Goal: Transaction & Acquisition: Book appointment/travel/reservation

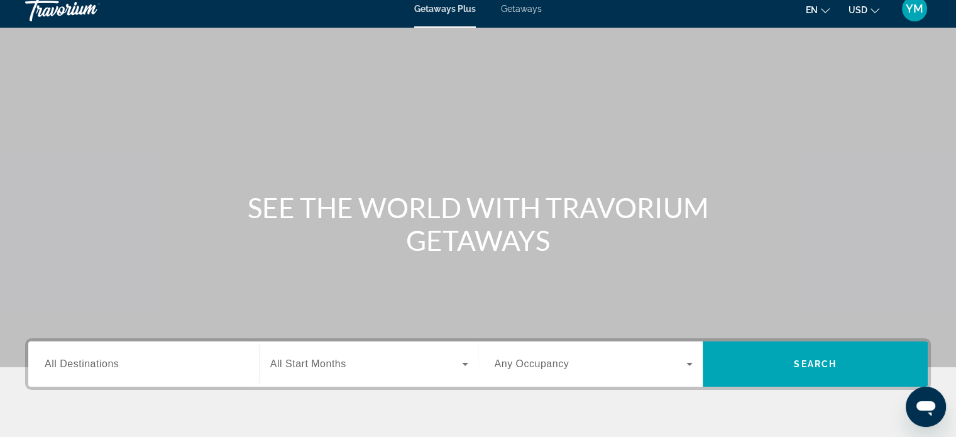
scroll to position [11, 0]
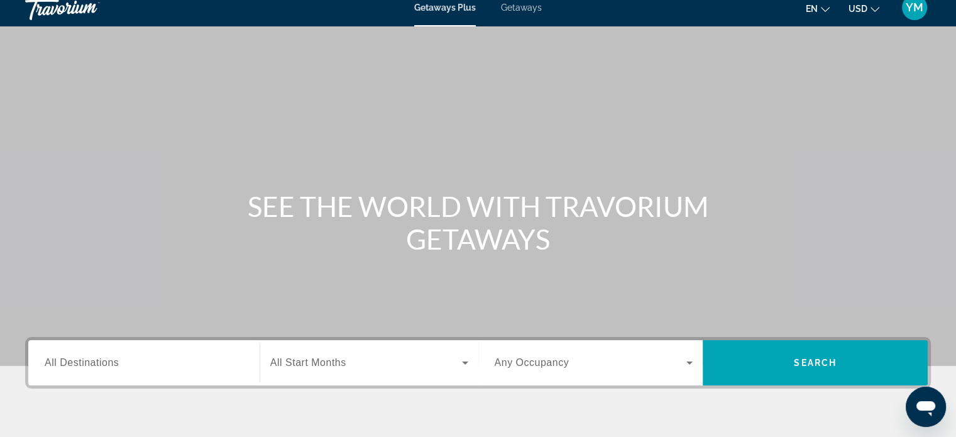
click at [873, 8] on icon "Change currency" at bounding box center [875, 9] width 9 height 9
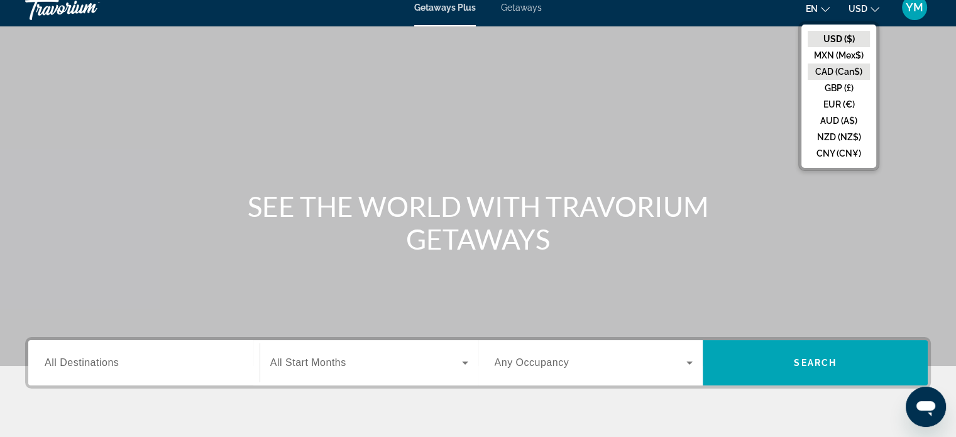
click at [837, 74] on button "CAD (Can$)" at bounding box center [839, 72] width 62 height 16
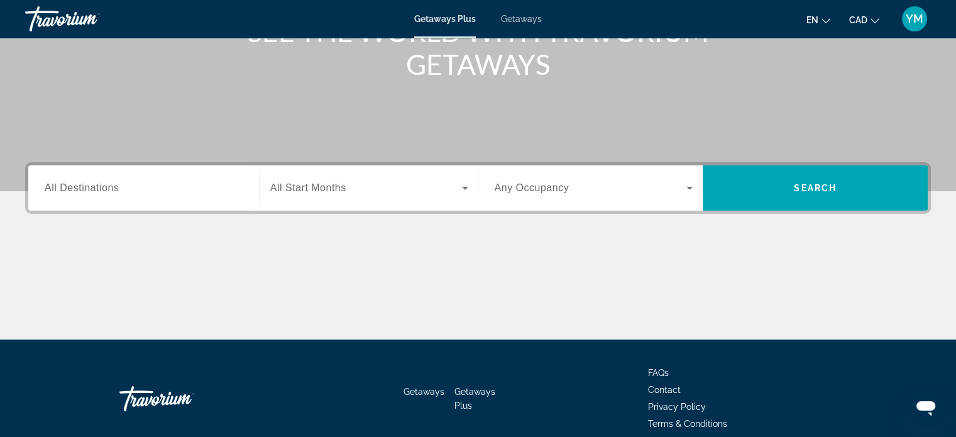
scroll to position [186, 0]
click at [460, 191] on icon "Search widget" at bounding box center [465, 187] width 15 height 15
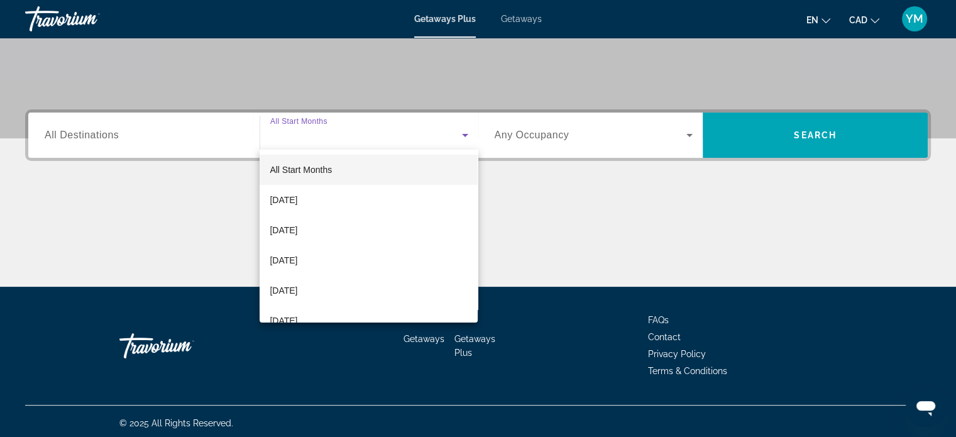
scroll to position [242, 0]
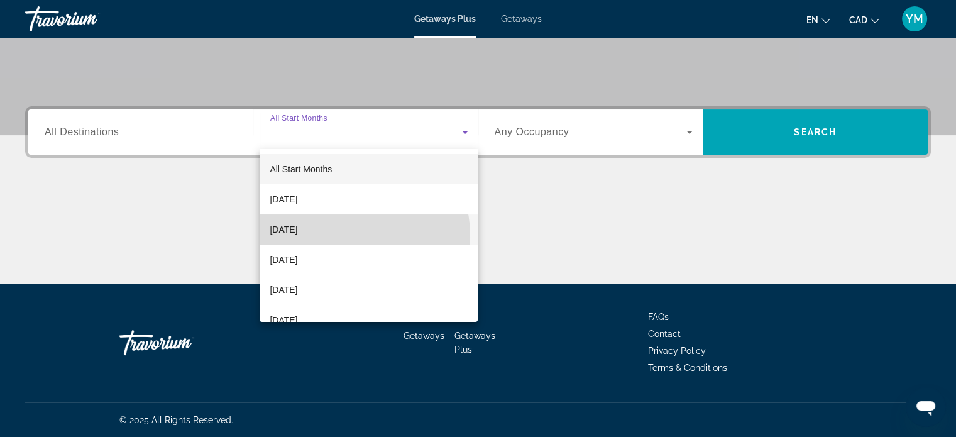
click at [329, 237] on mat-option "[DATE]" at bounding box center [369, 229] width 218 height 30
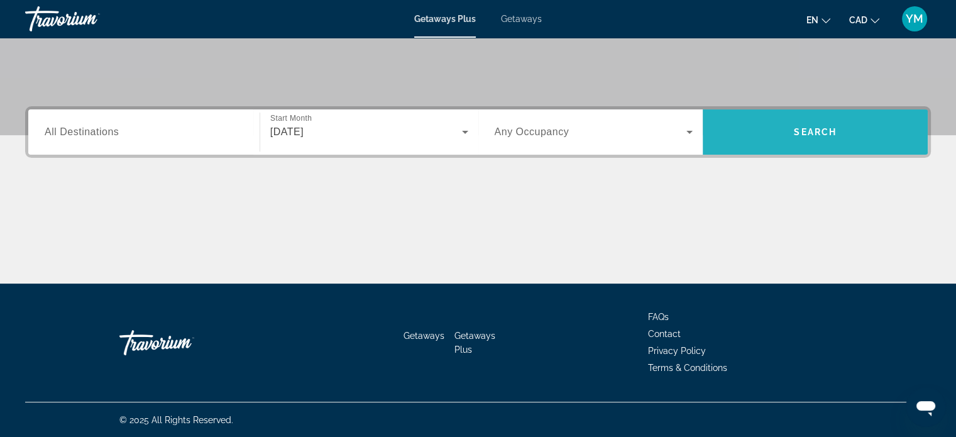
click at [780, 141] on span "Search widget" at bounding box center [815, 132] width 225 height 30
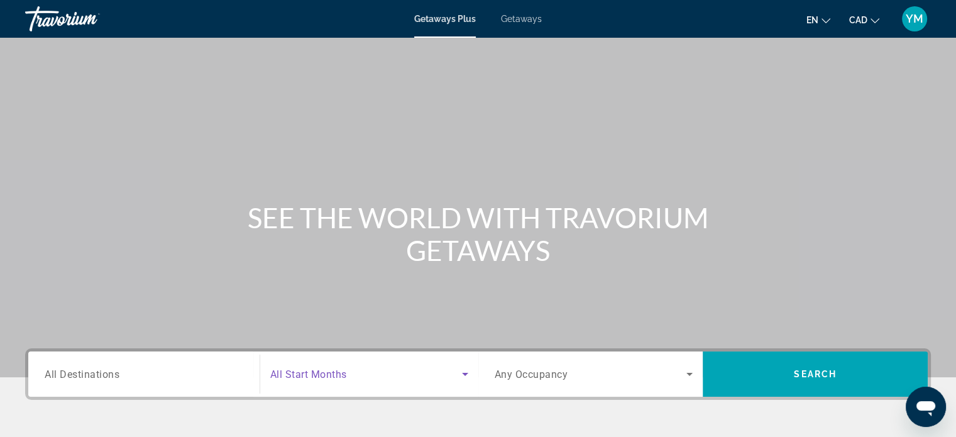
click at [458, 377] on icon "Search widget" at bounding box center [465, 374] width 15 height 15
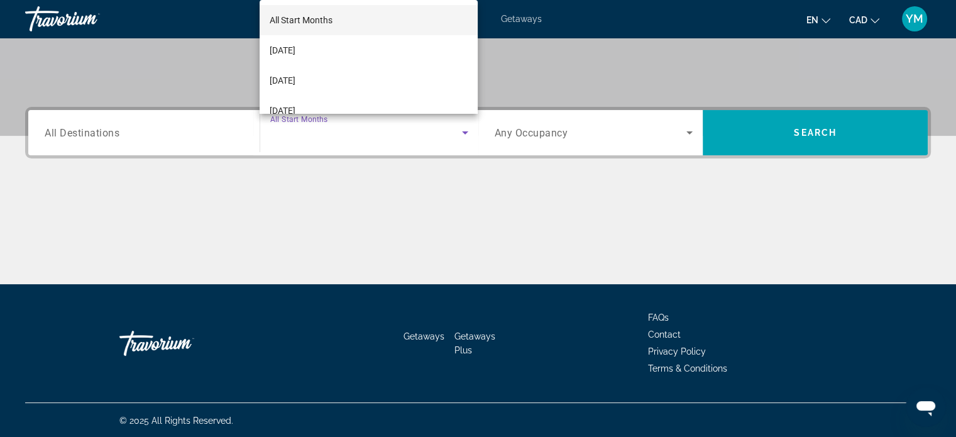
scroll to position [242, 0]
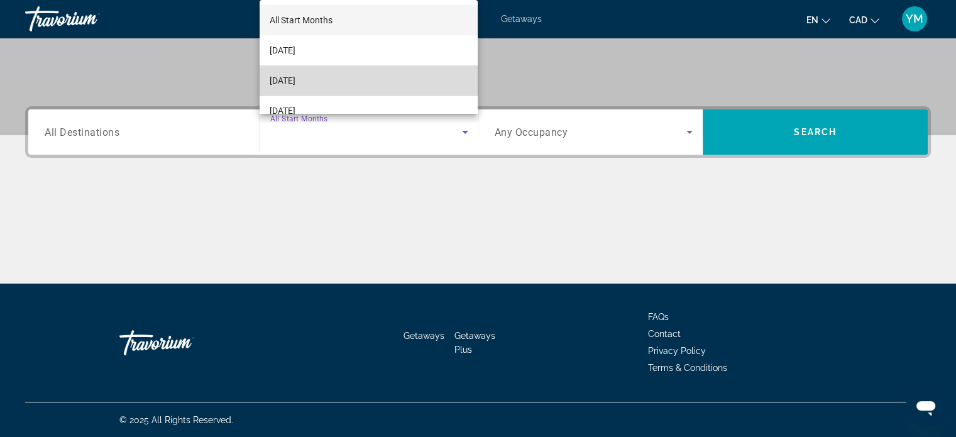
click at [395, 85] on mat-option "[DATE]" at bounding box center [369, 80] width 218 height 30
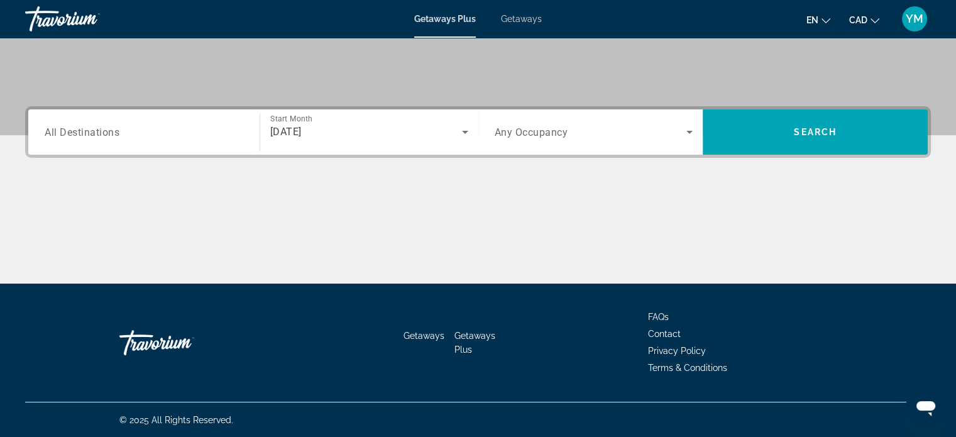
click at [510, 126] on span "Any Occupancy" at bounding box center [532, 132] width 74 height 12
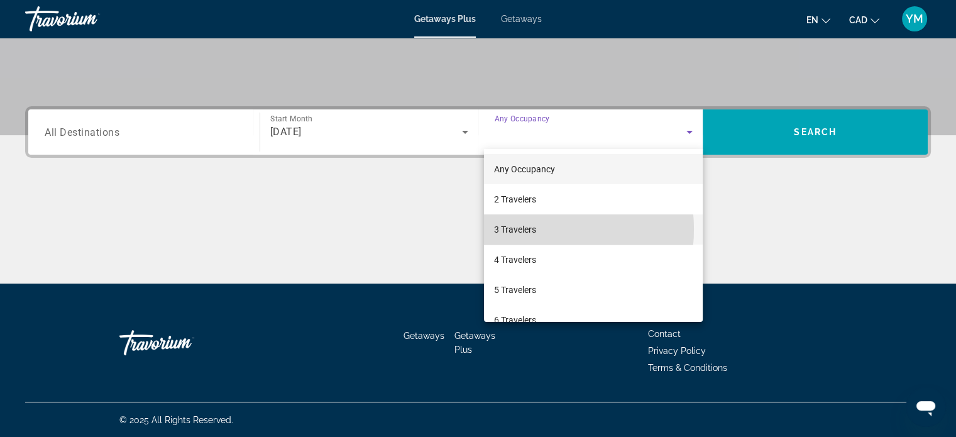
click at [527, 229] on span "3 Travelers" at bounding box center [515, 229] width 42 height 15
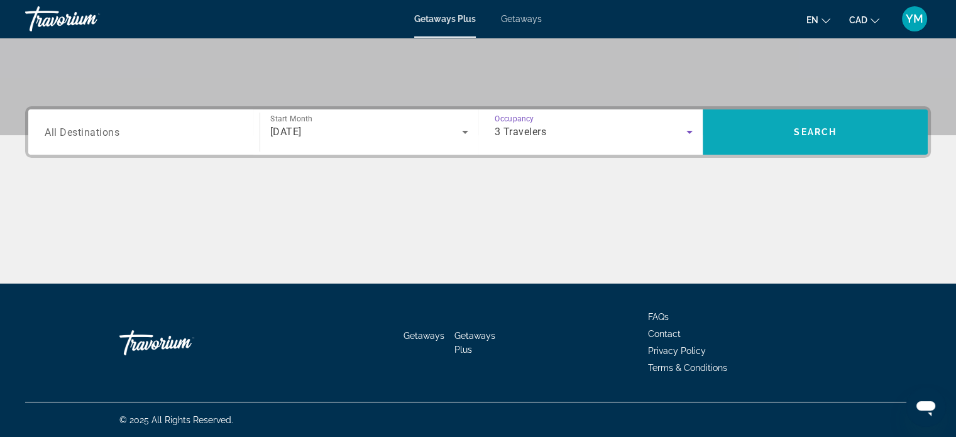
click at [791, 131] on span "Search widget" at bounding box center [815, 132] width 225 height 30
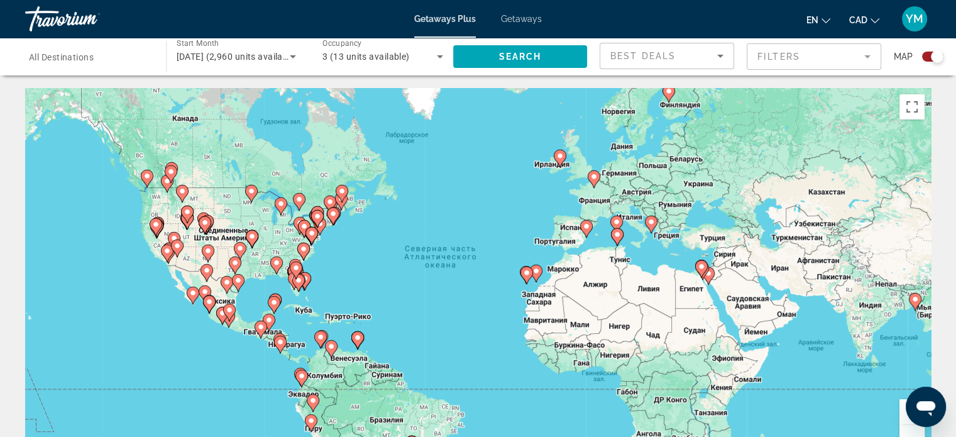
click at [861, 57] on mat-form-field "Filters" at bounding box center [814, 56] width 135 height 26
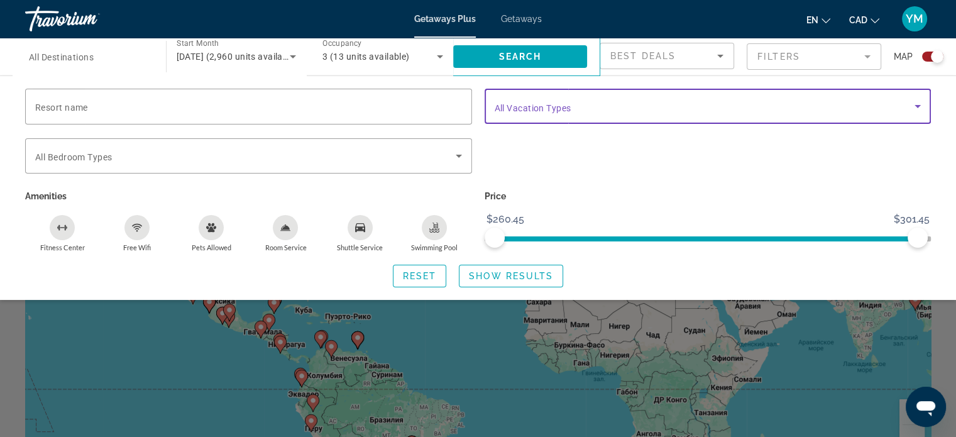
click at [920, 106] on icon "Search widget" at bounding box center [917, 106] width 15 height 15
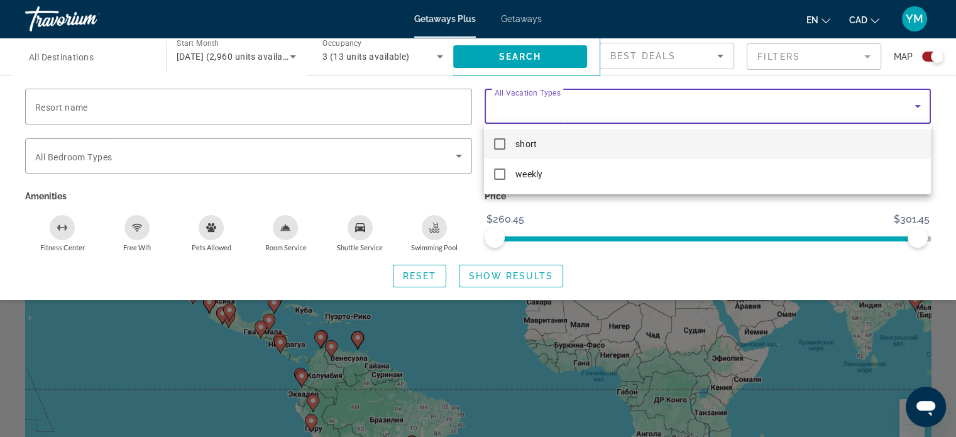
click at [944, 117] on div at bounding box center [478, 218] width 956 height 437
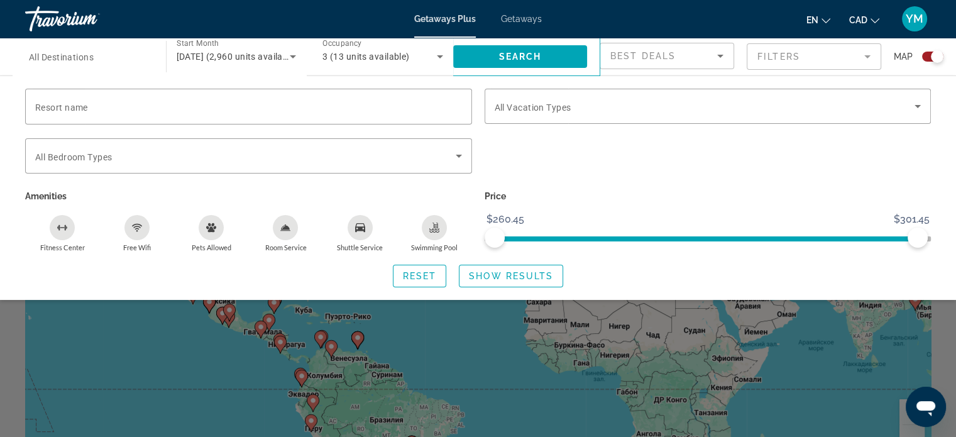
drag, startPoint x: 936, startPoint y: 255, endPoint x: 732, endPoint y: 255, distance: 203.7
click at [732, 255] on div "Resort name Vacation Types All Vacation Types Bedroom Types All Bedroom Types A…" at bounding box center [478, 188] width 956 height 199
click at [509, 57] on span "Search" at bounding box center [520, 57] width 43 height 10
click at [677, 60] on div "Best Deals" at bounding box center [664, 55] width 107 height 15
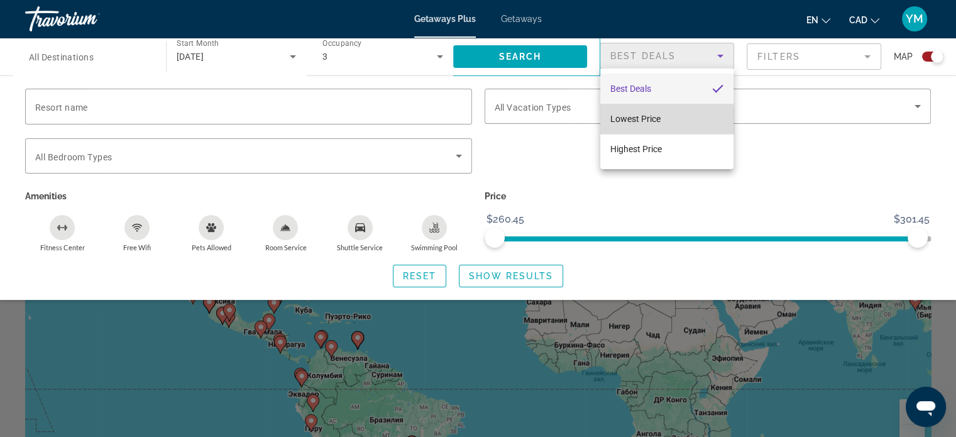
click at [665, 123] on mat-option "Lowest Price" at bounding box center [666, 119] width 133 height 30
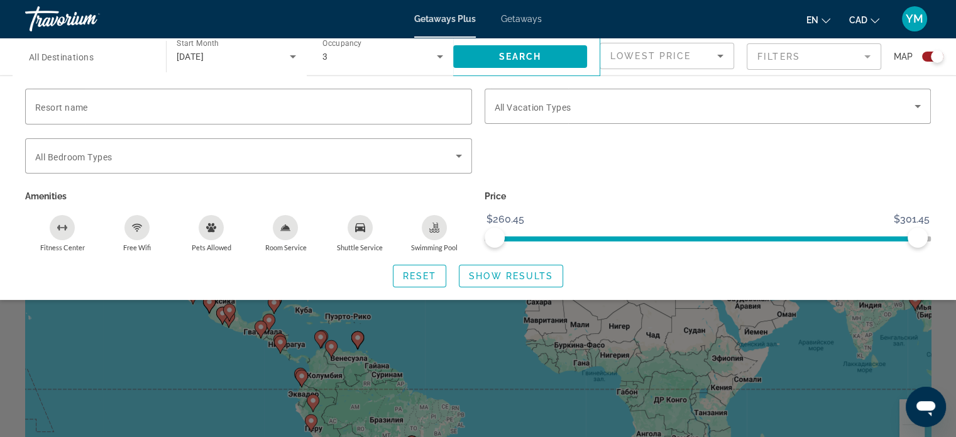
click at [949, 348] on div "Search widget" at bounding box center [478, 313] width 956 height 248
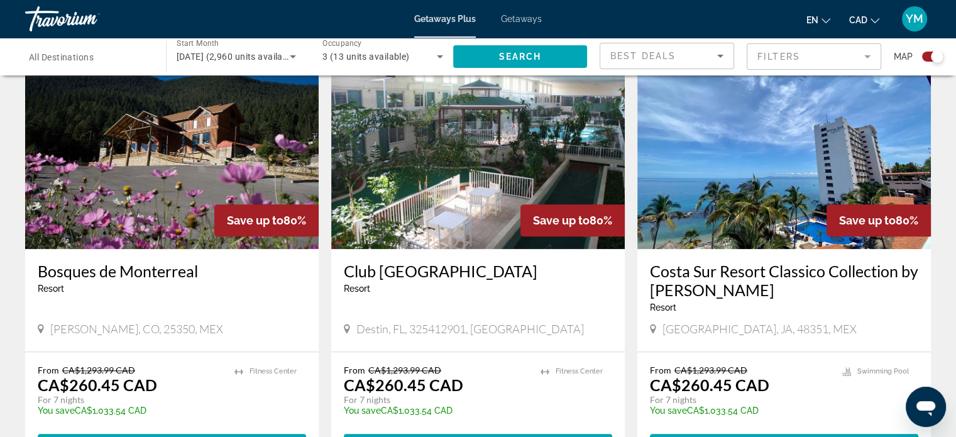
scroll to position [1351, 0]
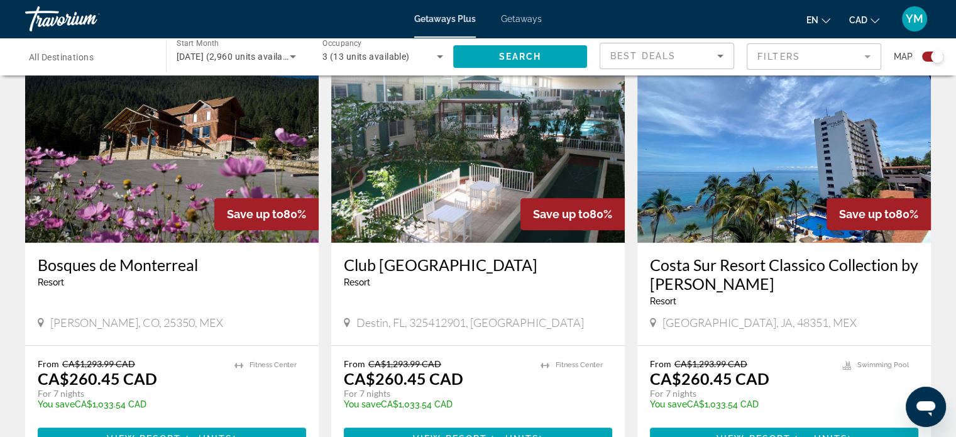
click at [133, 369] on p "CA$260.45 CAD" at bounding box center [97, 378] width 119 height 19
click at [183, 134] on img "Main content" at bounding box center [172, 141] width 294 height 201
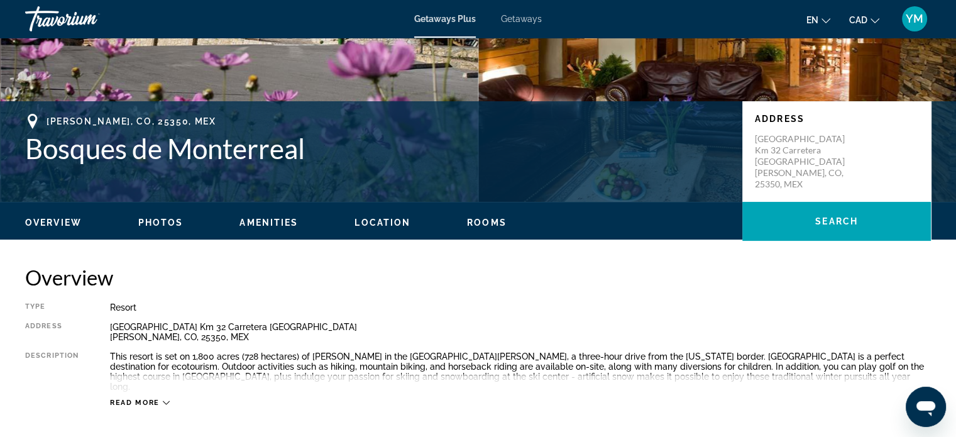
scroll to position [209, 0]
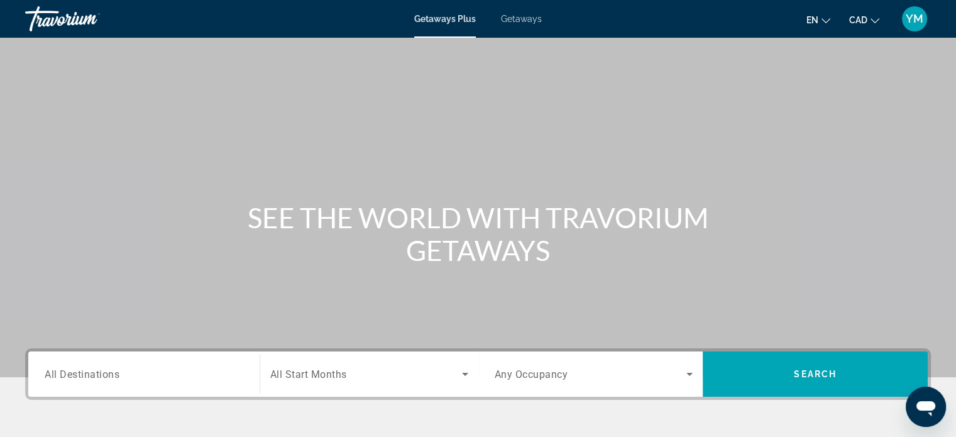
click at [190, 382] on div "Search widget" at bounding box center [144, 374] width 199 height 36
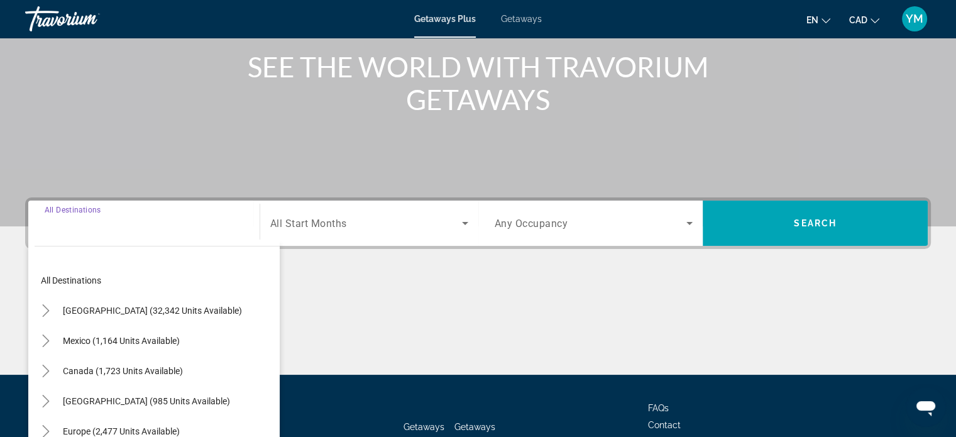
scroll to position [242, 0]
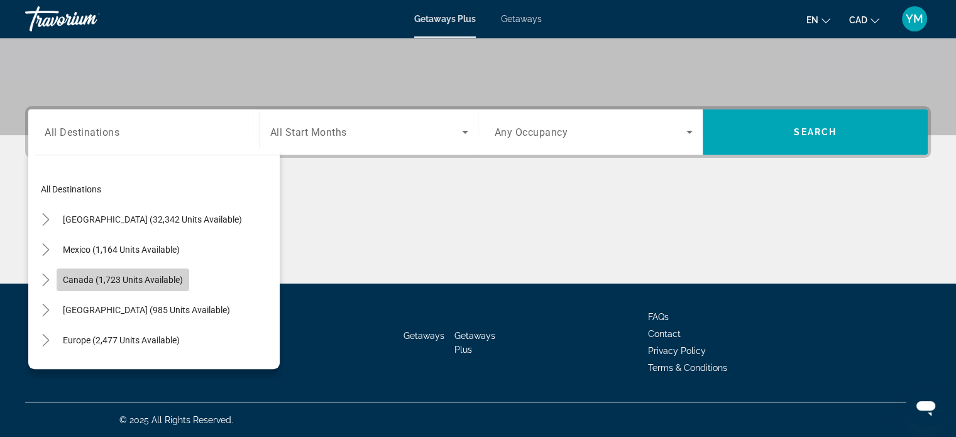
click at [169, 283] on span "Canada (1,723 units available)" at bounding box center [123, 280] width 120 height 10
type input "**********"
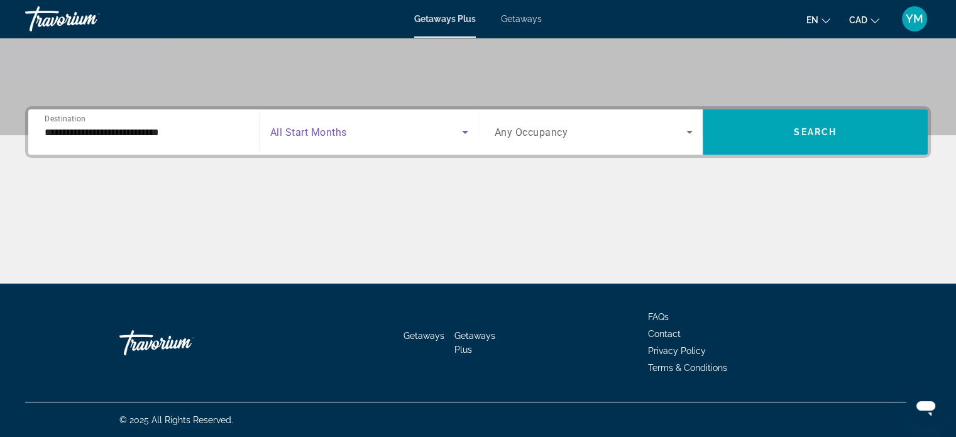
click at [433, 134] on span "Search widget" at bounding box center [366, 131] width 192 height 15
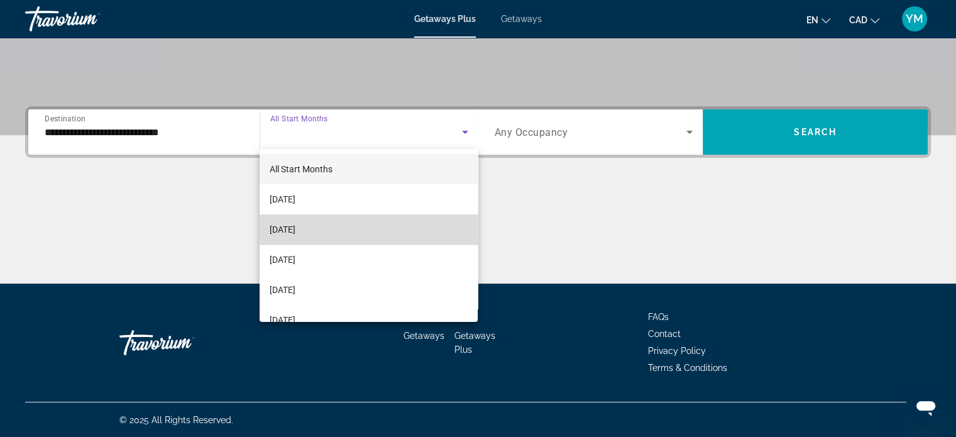
click at [397, 227] on mat-option "[DATE]" at bounding box center [369, 229] width 218 height 30
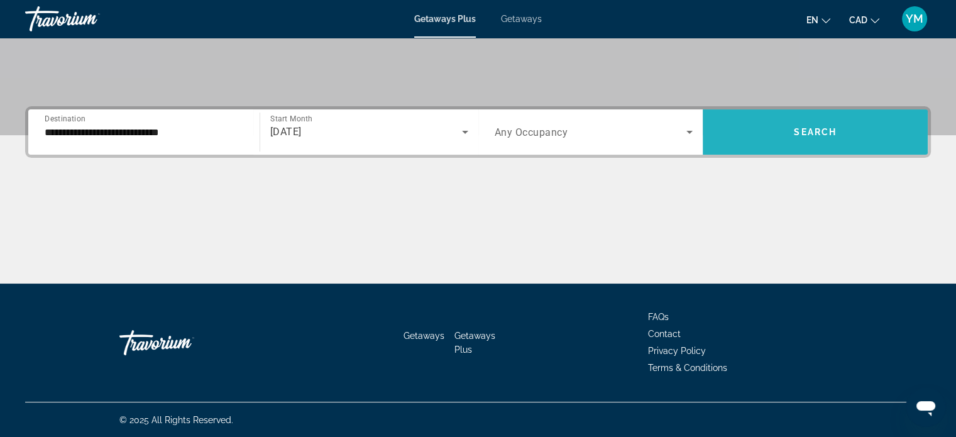
click at [781, 137] on span "Search widget" at bounding box center [815, 132] width 225 height 30
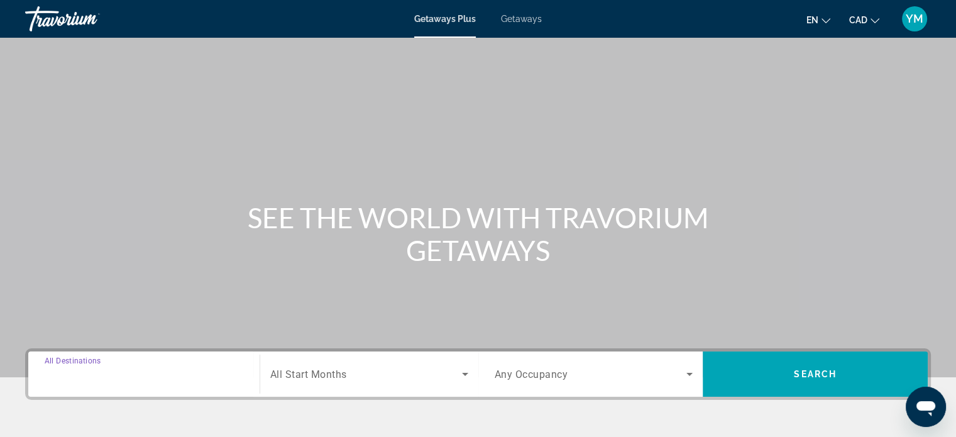
click at [126, 376] on input "Destination All Destinations" at bounding box center [144, 374] width 199 height 15
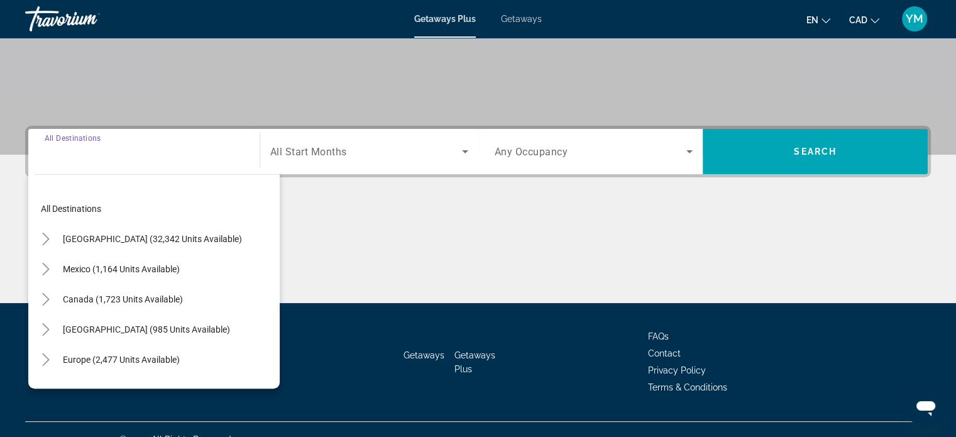
scroll to position [242, 0]
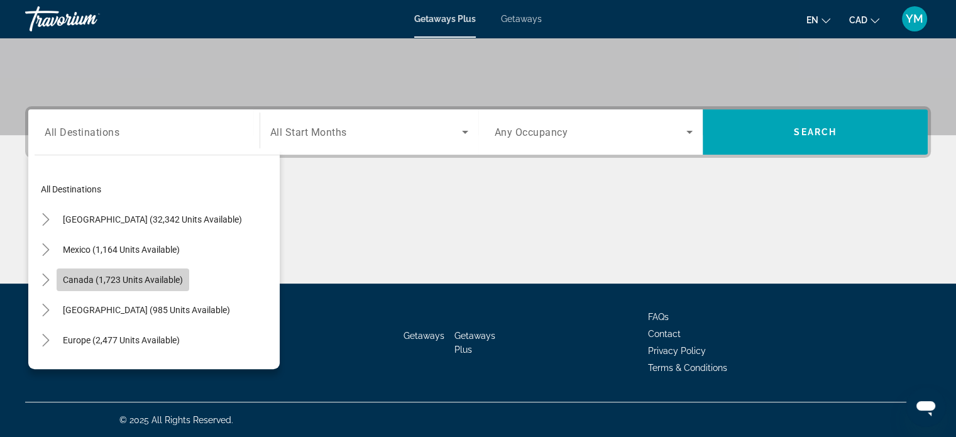
click at [152, 265] on span "Search widget" at bounding box center [123, 280] width 133 height 30
type input "**********"
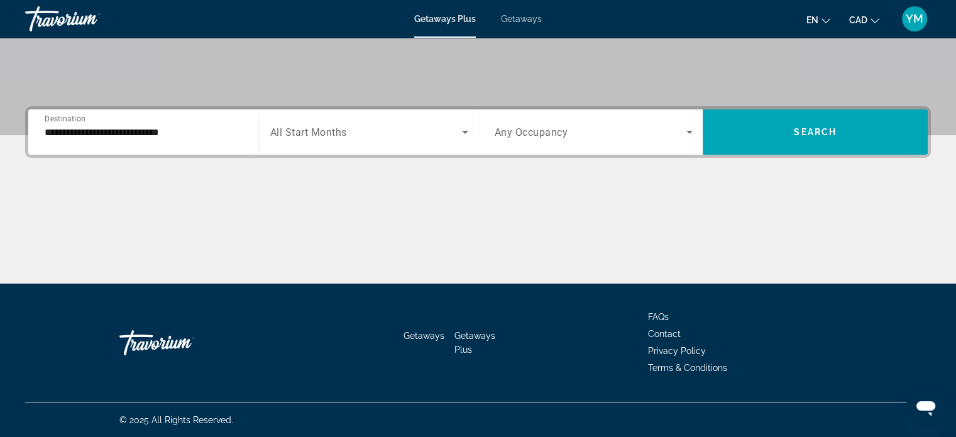
click at [370, 121] on div "Search widget" at bounding box center [369, 131] width 198 height 35
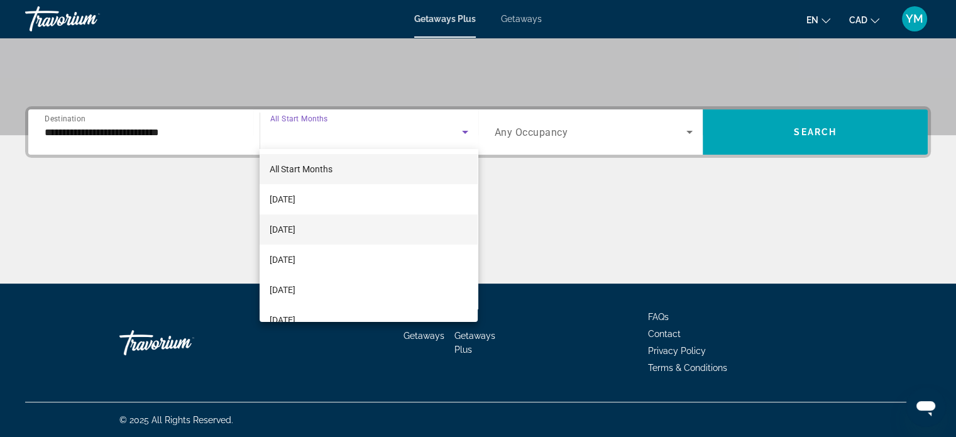
click at [367, 237] on mat-option "[DATE]" at bounding box center [369, 229] width 218 height 30
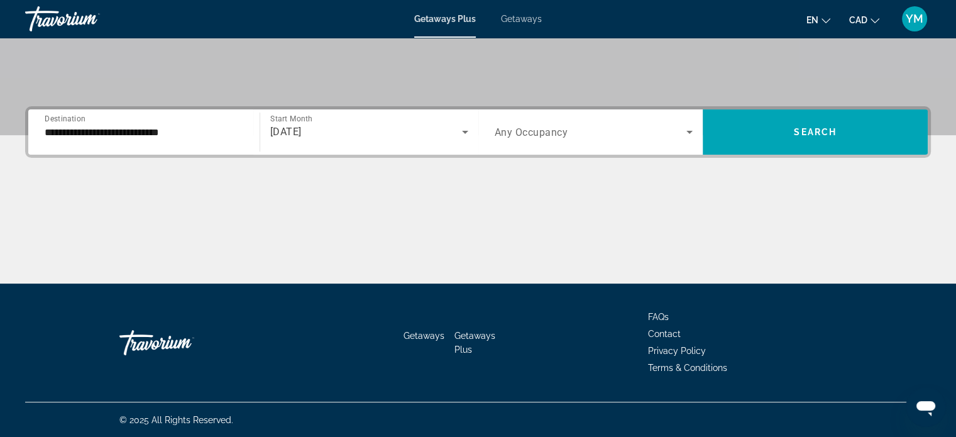
click at [532, 141] on div "Search widget" at bounding box center [594, 131] width 199 height 35
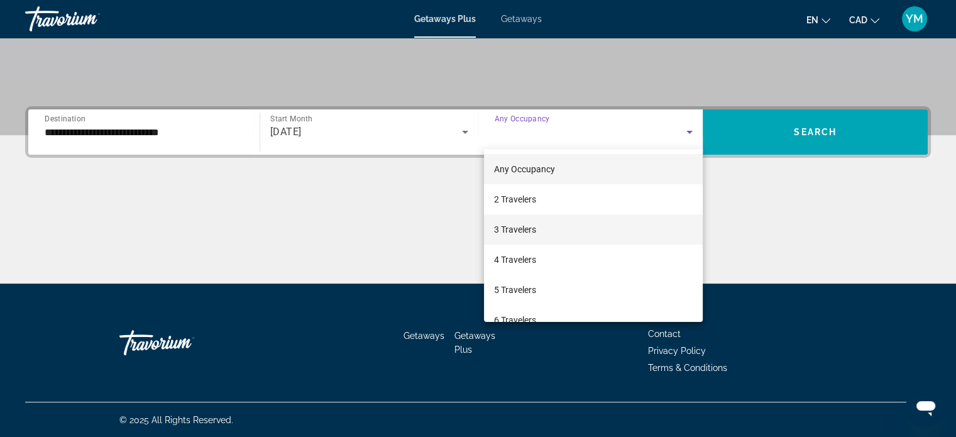
click at [531, 229] on span "3 Travelers" at bounding box center [515, 229] width 42 height 15
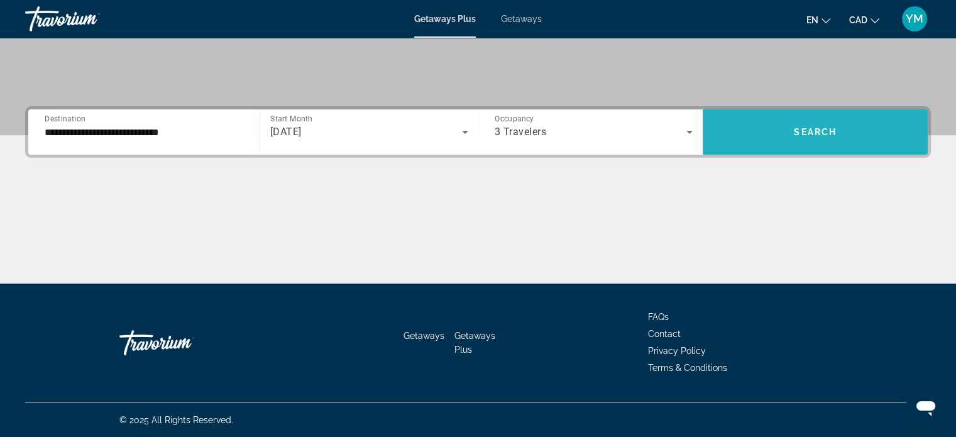
click at [793, 142] on span "Search widget" at bounding box center [815, 132] width 225 height 30
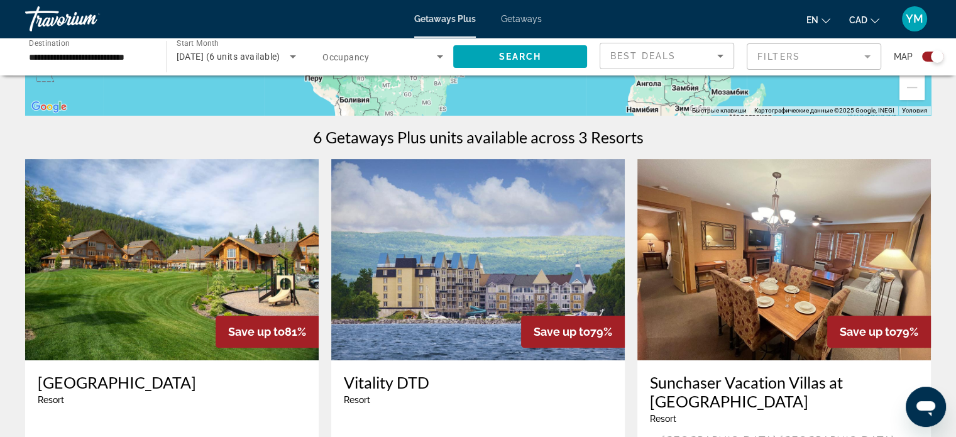
scroll to position [399, 0]
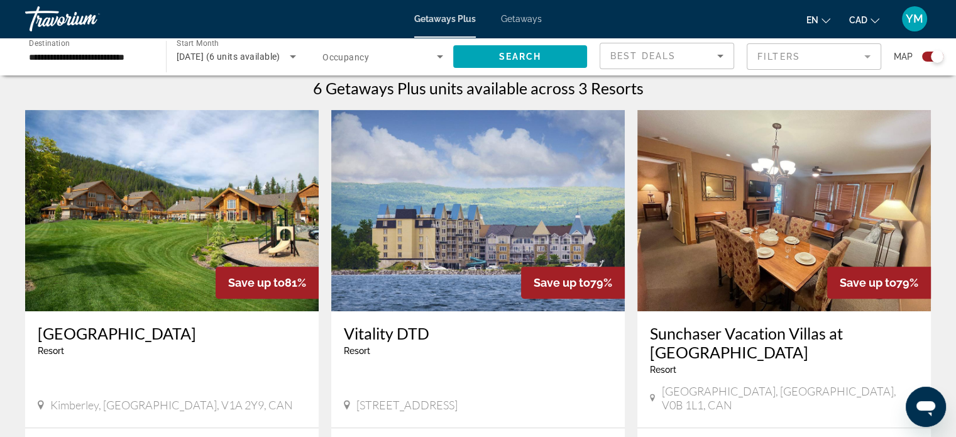
click at [451, 215] on img "Main content" at bounding box center [478, 210] width 294 height 201
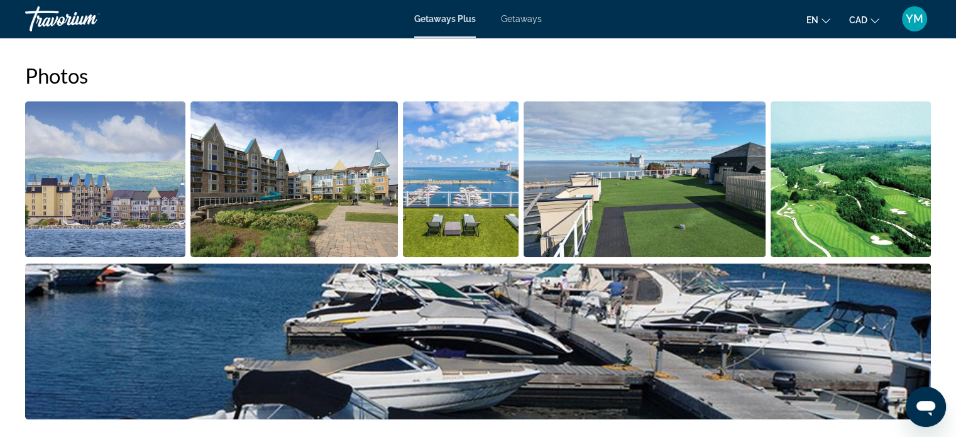
scroll to position [563, 0]
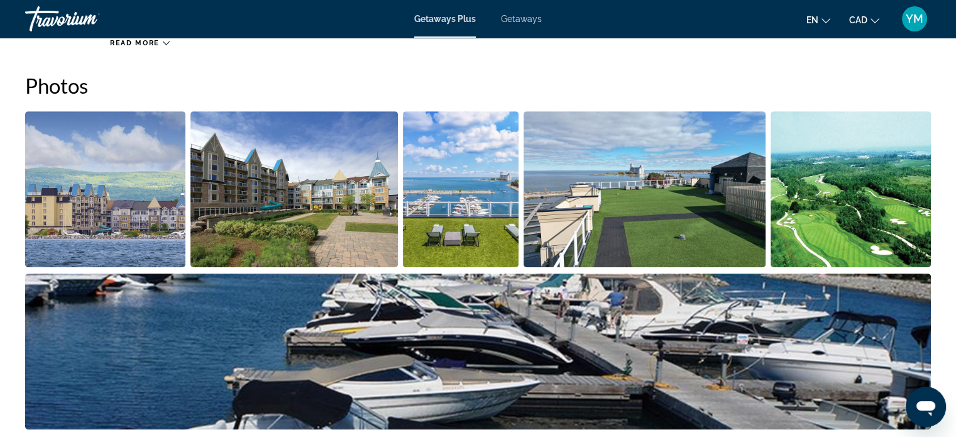
click at [114, 201] on img "Open full-screen image slider" at bounding box center [105, 189] width 160 height 156
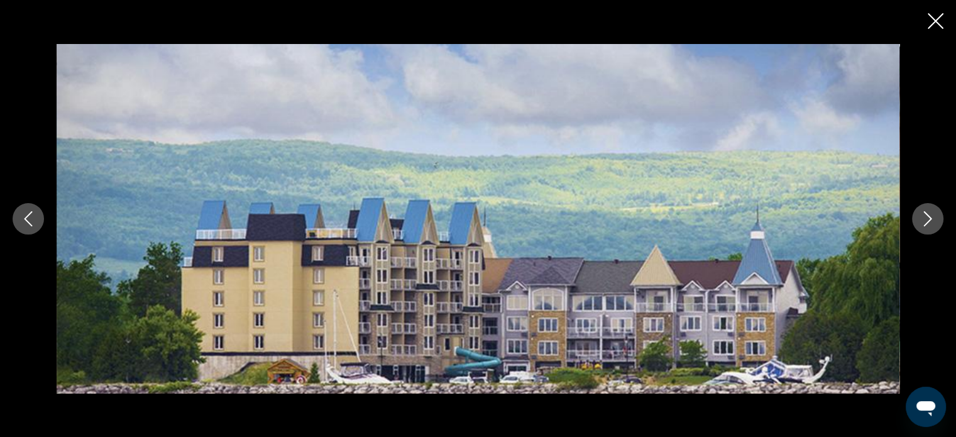
click at [924, 216] on icon "Next image" at bounding box center [927, 218] width 15 height 15
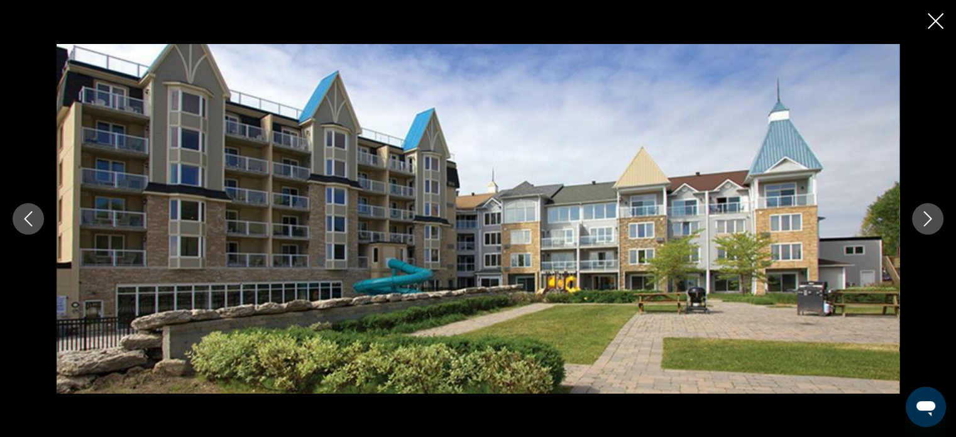
click at [924, 216] on icon "Next image" at bounding box center [927, 218] width 15 height 15
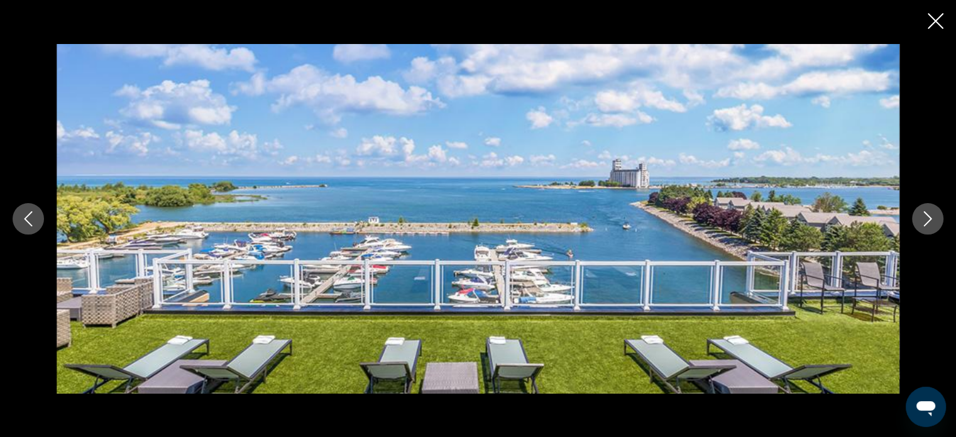
click at [924, 216] on icon "Next image" at bounding box center [927, 218] width 15 height 15
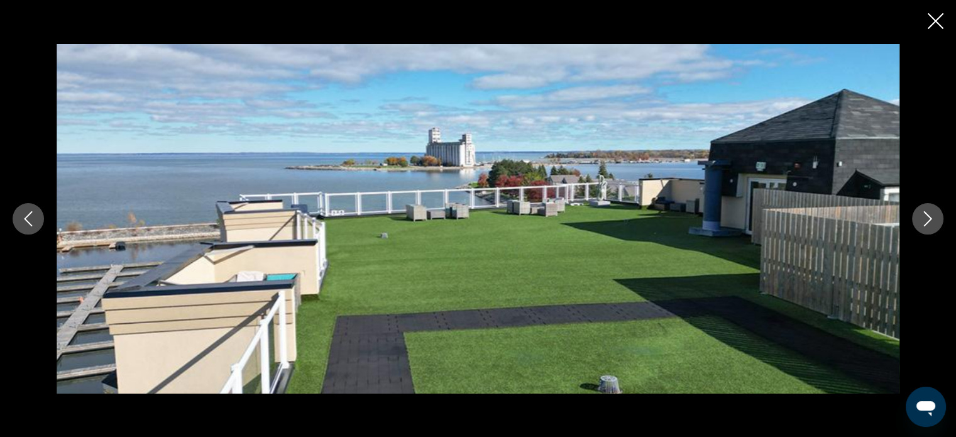
click at [924, 216] on icon "Next image" at bounding box center [927, 218] width 15 height 15
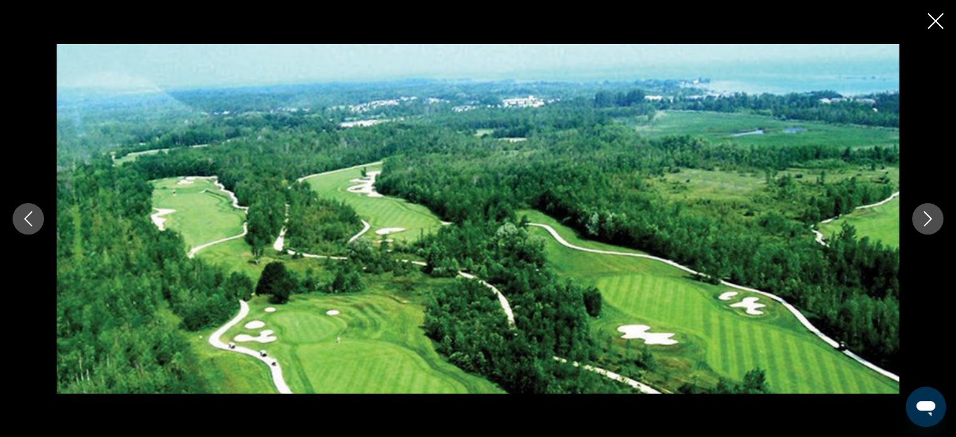
click at [924, 216] on icon "Next image" at bounding box center [927, 218] width 15 height 15
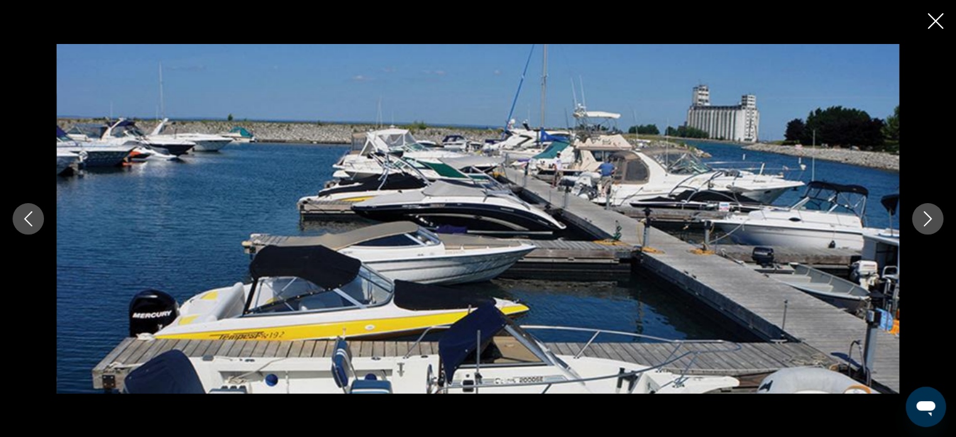
click at [924, 216] on icon "Next image" at bounding box center [927, 218] width 15 height 15
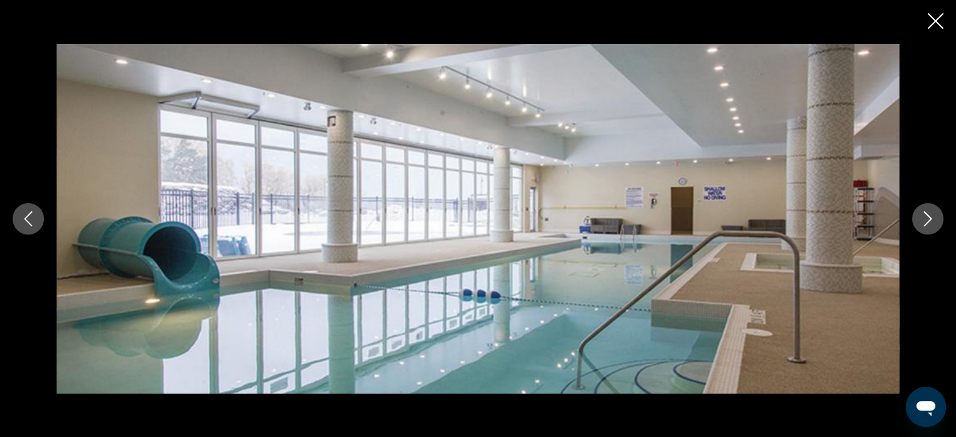
click at [924, 216] on icon "Next image" at bounding box center [927, 218] width 15 height 15
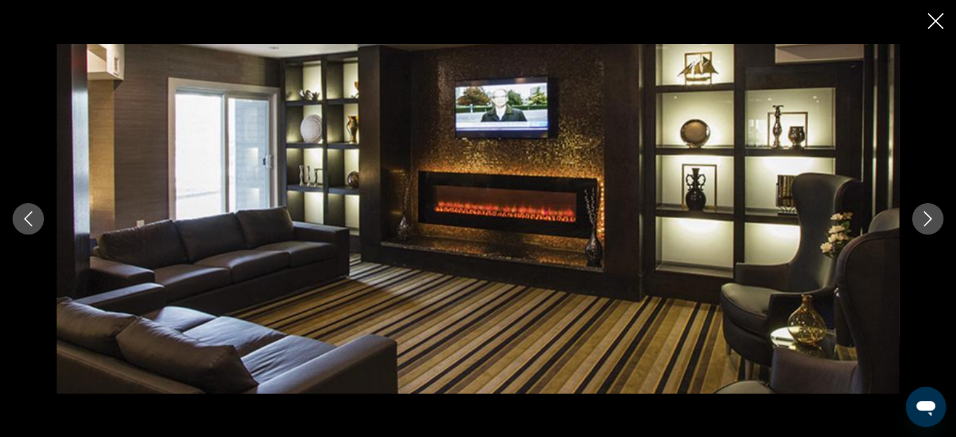
click at [926, 216] on icon "Next image" at bounding box center [927, 218] width 15 height 15
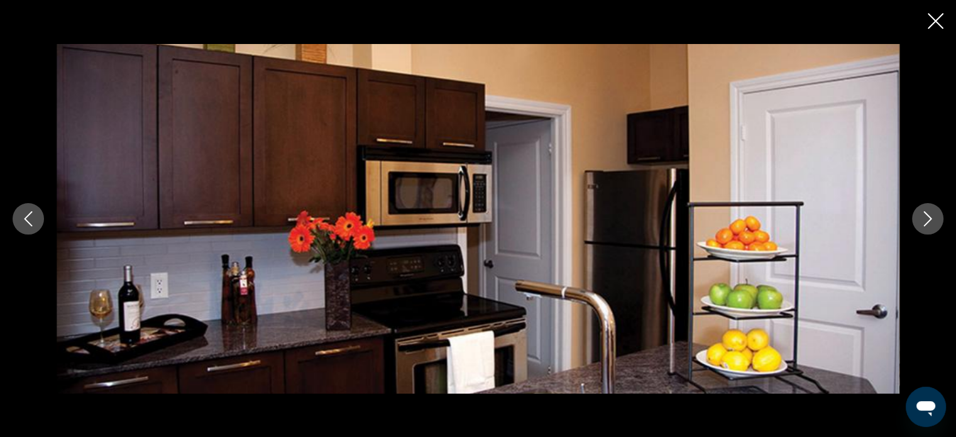
click at [926, 216] on icon "Next image" at bounding box center [927, 218] width 15 height 15
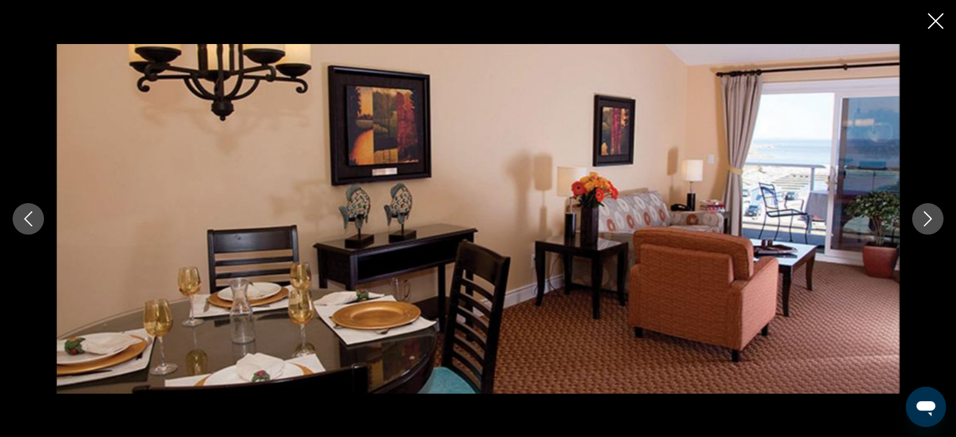
click at [926, 216] on icon "Next image" at bounding box center [927, 218] width 15 height 15
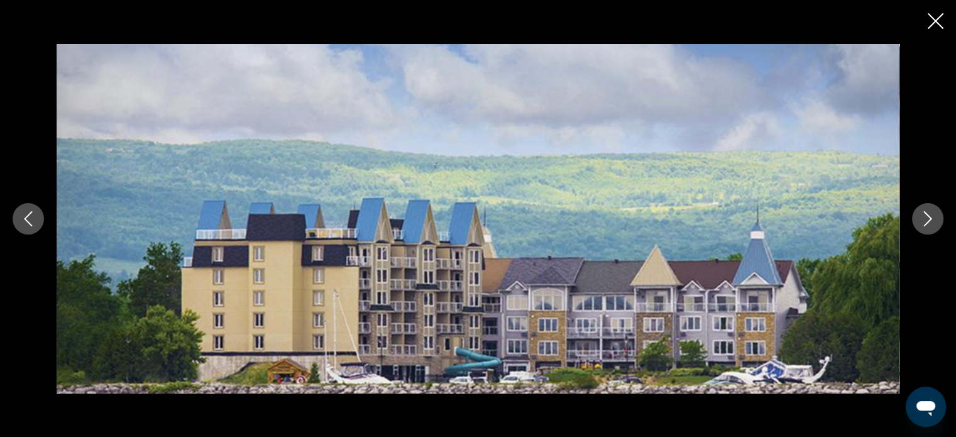
click at [926, 216] on icon "Next image" at bounding box center [927, 218] width 15 height 15
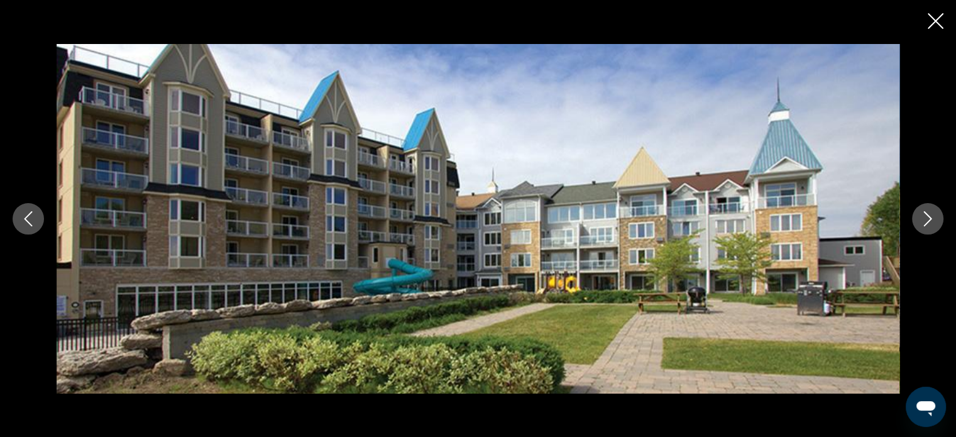
click at [929, 25] on icon "Close slideshow" at bounding box center [936, 21] width 16 height 16
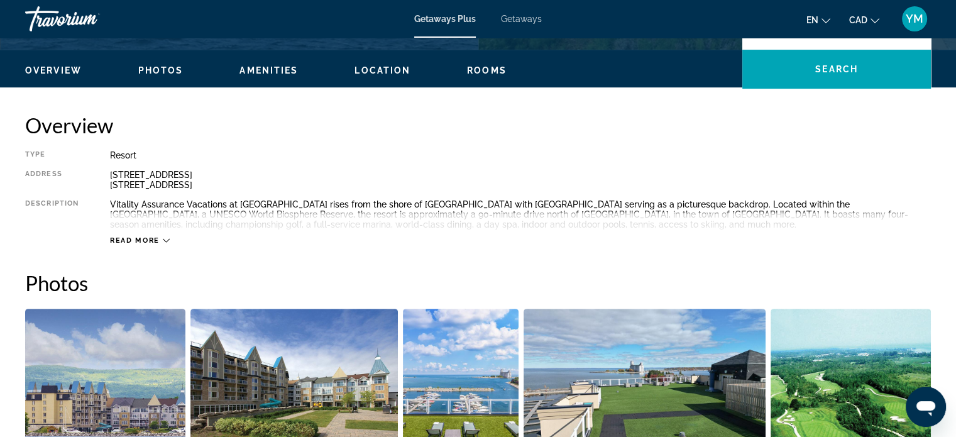
scroll to position [251, 0]
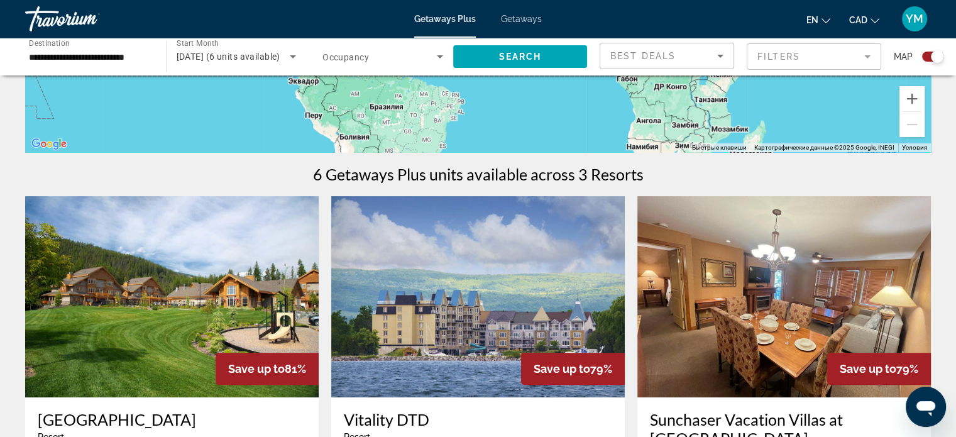
scroll to position [382, 0]
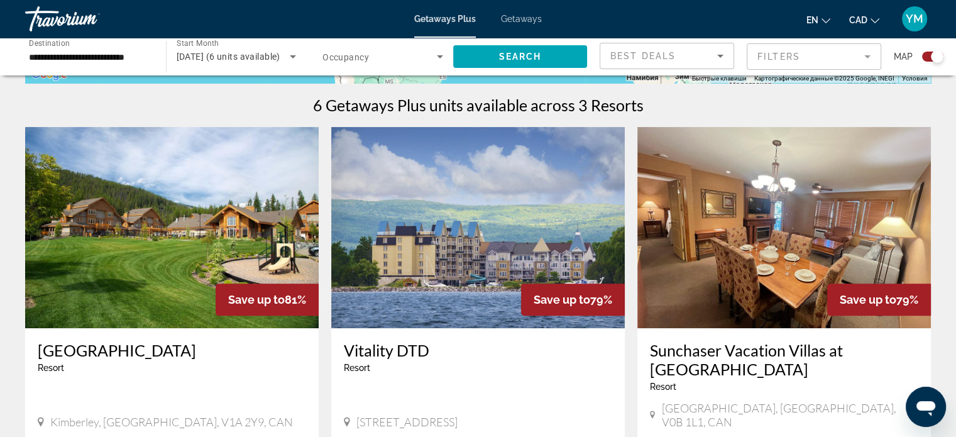
click at [52, 246] on img "Main content" at bounding box center [172, 227] width 294 height 201
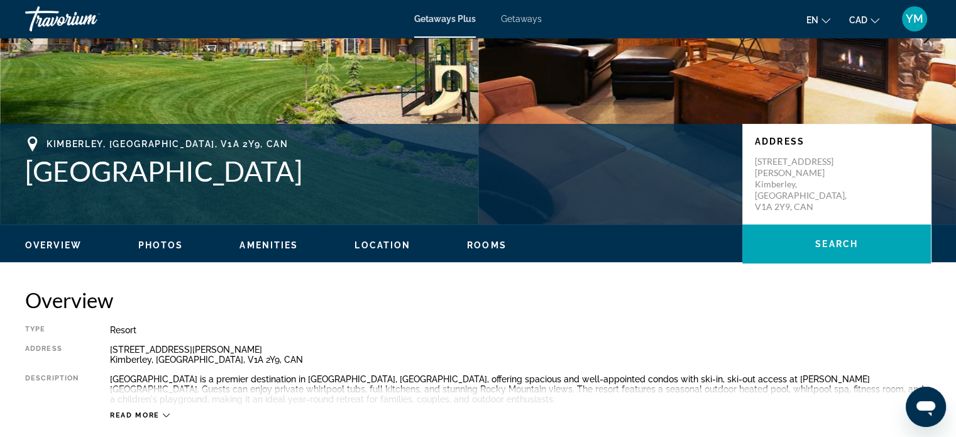
scroll to position [210, 0]
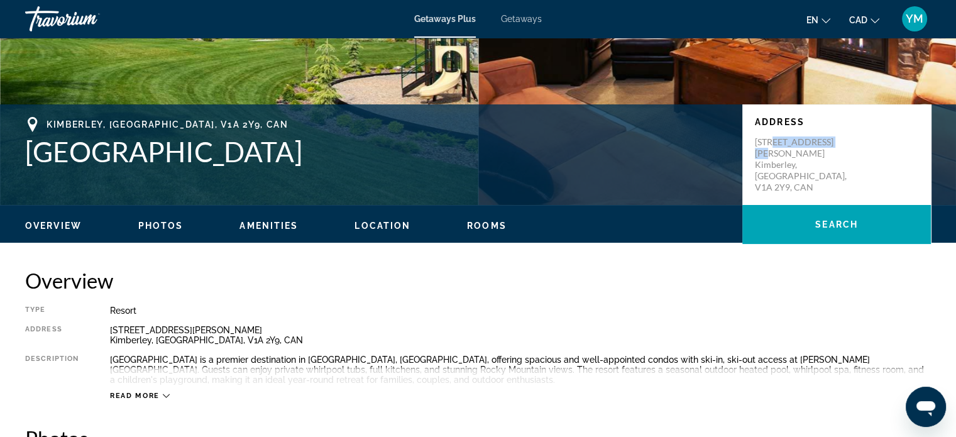
drag, startPoint x: 775, startPoint y: 141, endPoint x: 837, endPoint y: 140, distance: 62.2
click at [837, 140] on p "[STREET_ADDRESS][PERSON_NAME]" at bounding box center [805, 164] width 101 height 57
click at [813, 187] on div "Address [STREET_ADDRESS][PERSON_NAME]" at bounding box center [837, 154] width 189 height 101
drag, startPoint x: 756, startPoint y: 139, endPoint x: 799, endPoint y: 162, distance: 48.4
click at [799, 162] on p "[STREET_ADDRESS][PERSON_NAME]" at bounding box center [805, 164] width 101 height 57
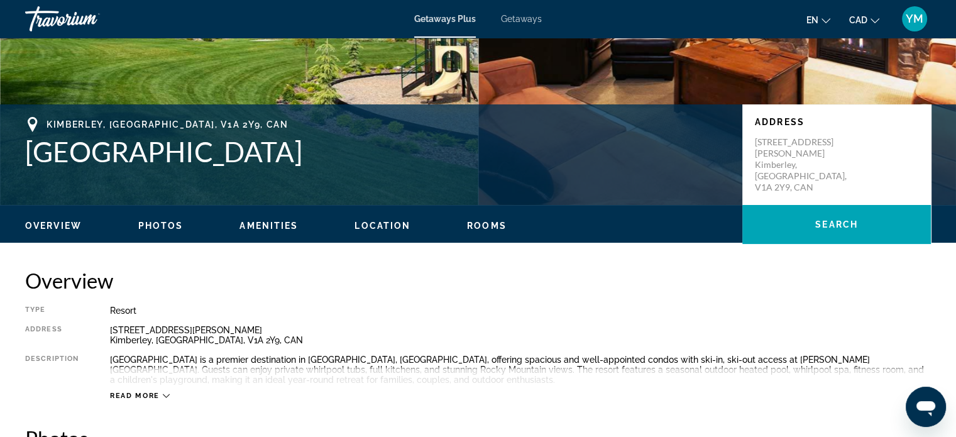
click at [798, 182] on div "Address [STREET_ADDRESS][PERSON_NAME]" at bounding box center [837, 154] width 189 height 101
drag, startPoint x: 756, startPoint y: 162, endPoint x: 848, endPoint y: 168, distance: 92.6
click at [848, 168] on p "[STREET_ADDRESS][PERSON_NAME]" at bounding box center [805, 164] width 101 height 57
copy p "Kimberley, [GEOGRAPHIC_DATA], V1A 2Y9,"
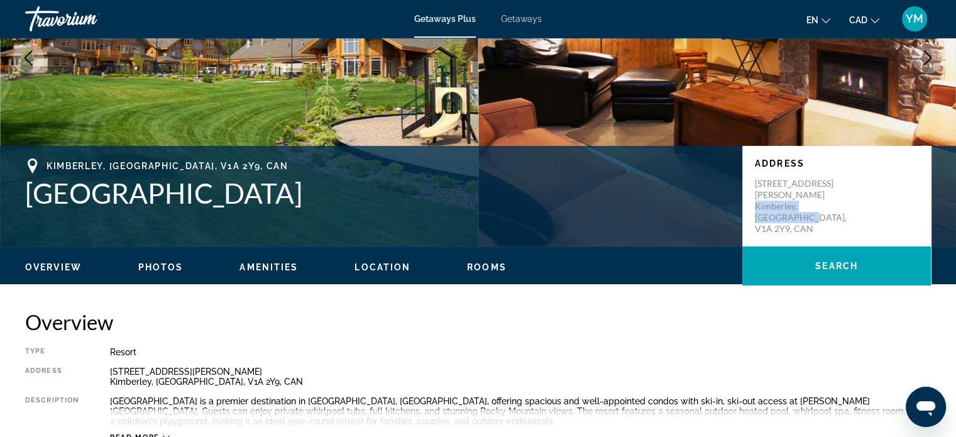
scroll to position [162, 0]
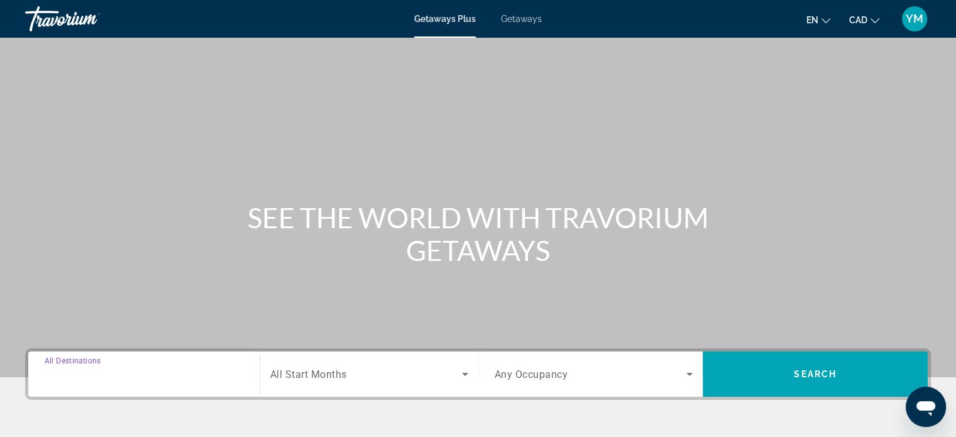
click at [237, 373] on input "Destination All Destinations" at bounding box center [144, 374] width 199 height 15
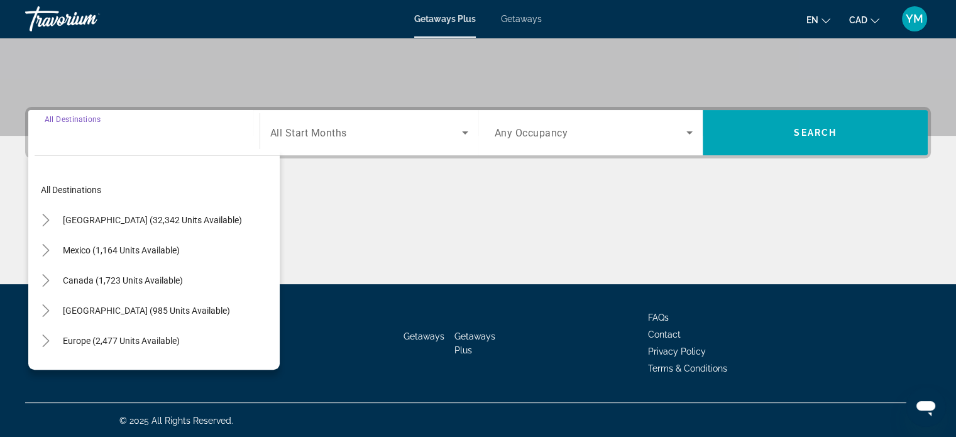
scroll to position [242, 0]
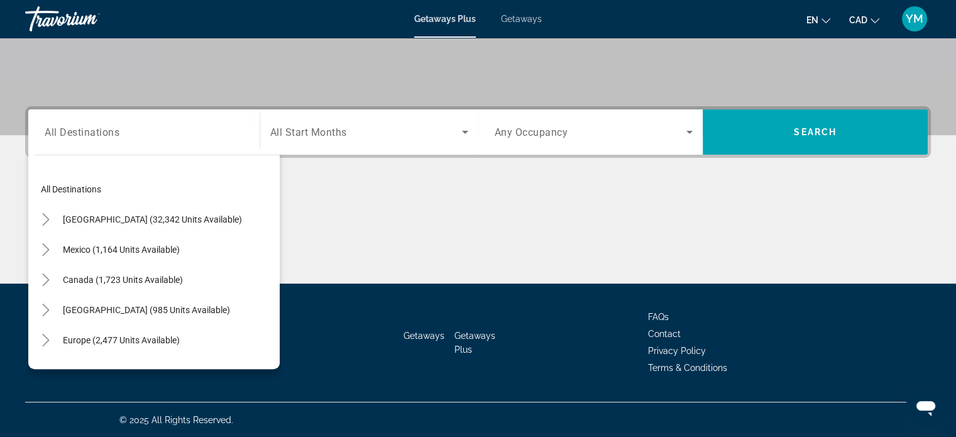
click at [209, 286] on div "Canada (1,723 units available)" at bounding box center [157, 280] width 245 height 30
click at [188, 280] on span "Search widget" at bounding box center [123, 280] width 133 height 30
type input "**********"
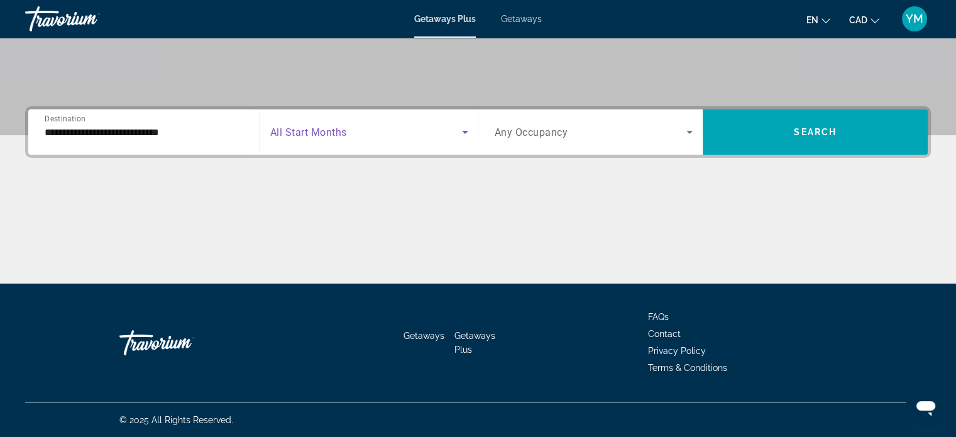
click at [362, 125] on span "Search widget" at bounding box center [366, 131] width 192 height 15
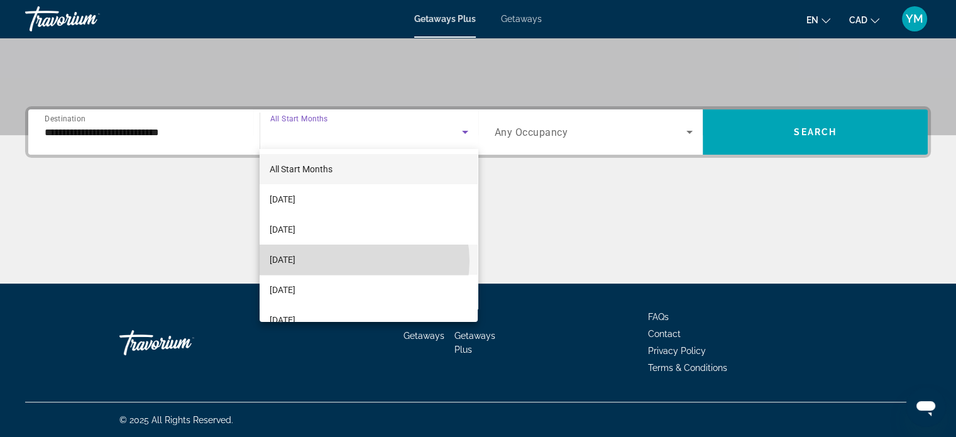
click at [357, 261] on mat-option "[DATE]" at bounding box center [369, 260] width 218 height 30
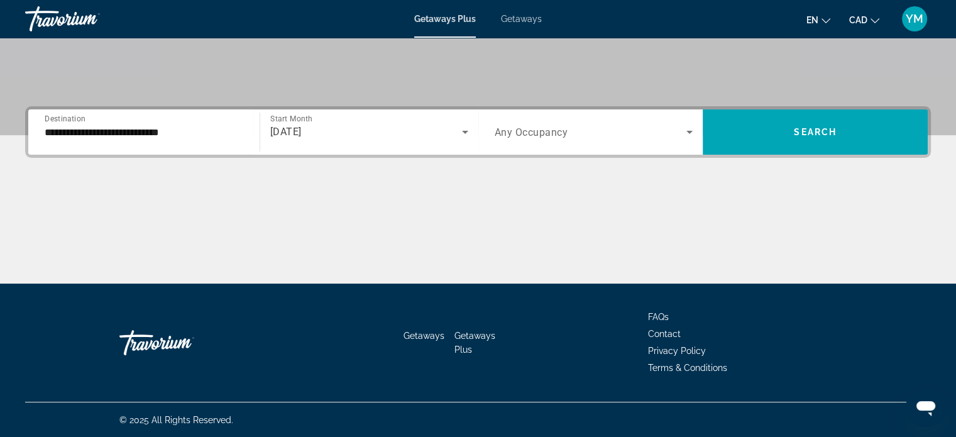
click at [572, 141] on div "Search widget" at bounding box center [594, 131] width 199 height 35
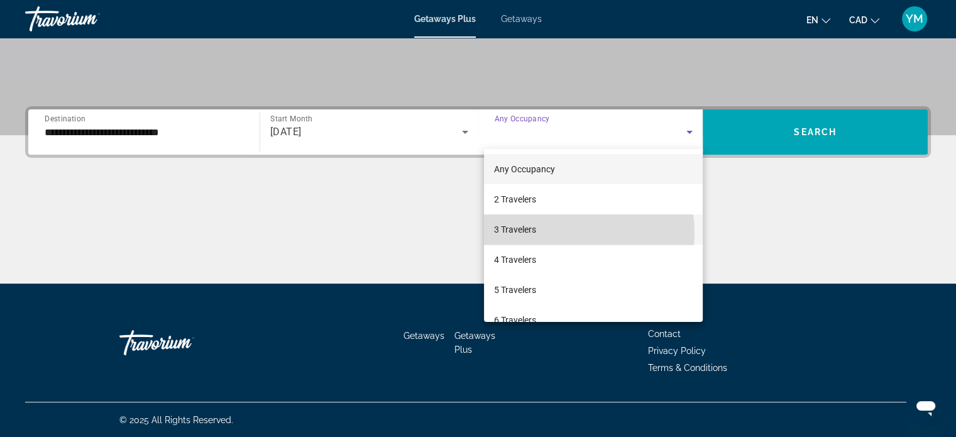
click at [556, 233] on mat-option "3 Travelers" at bounding box center [593, 229] width 219 height 30
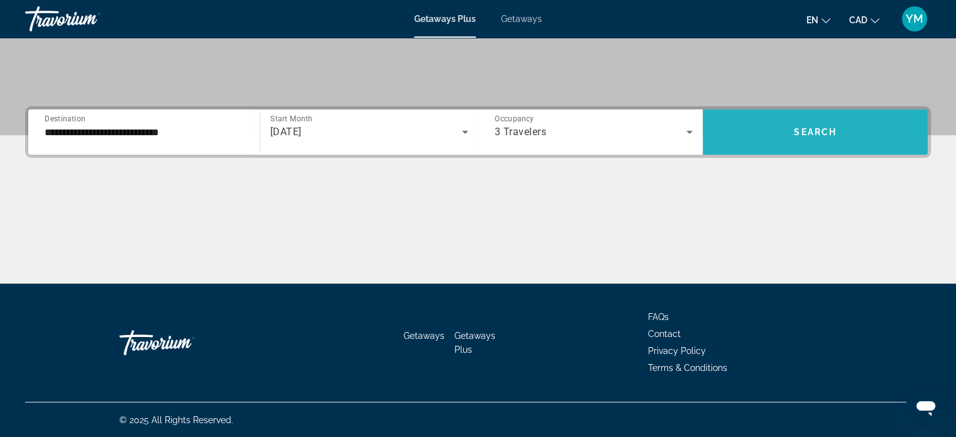
click at [805, 144] on span "Search widget" at bounding box center [815, 132] width 225 height 30
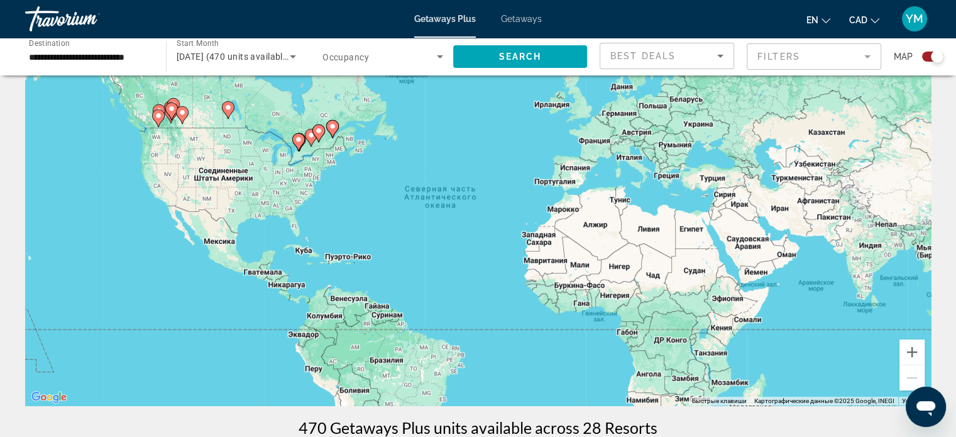
scroll to position [57, 0]
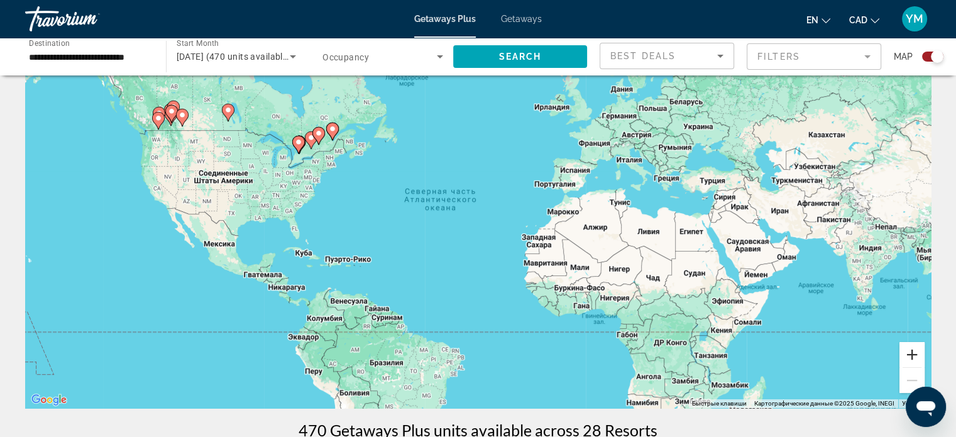
click at [913, 356] on button "Увеличить" at bounding box center [912, 354] width 25 height 25
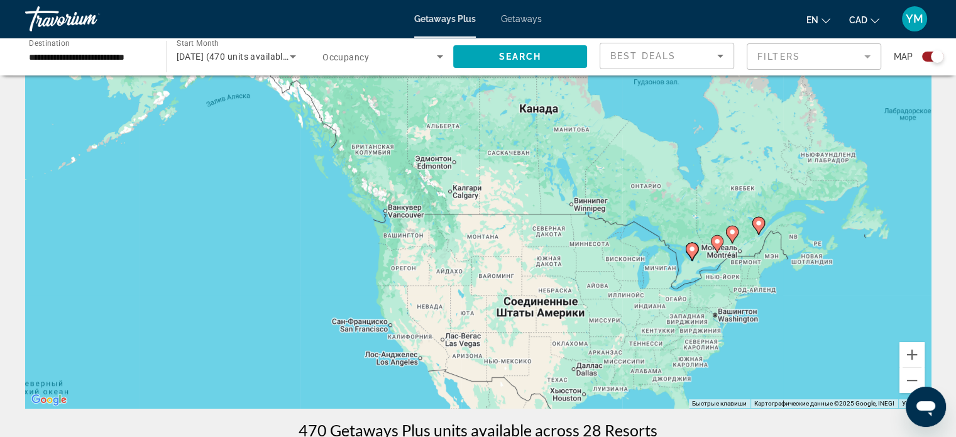
drag, startPoint x: 48, startPoint y: 119, endPoint x: 624, endPoint y: 292, distance: 600.7
click at [624, 292] on div "Чтобы активировать перетаскивание с помощью клавиатуры, нажмите Alt + Ввод. Пос…" at bounding box center [478, 219] width 906 height 377
click at [410, 199] on image "Main content" at bounding box center [412, 202] width 8 height 8
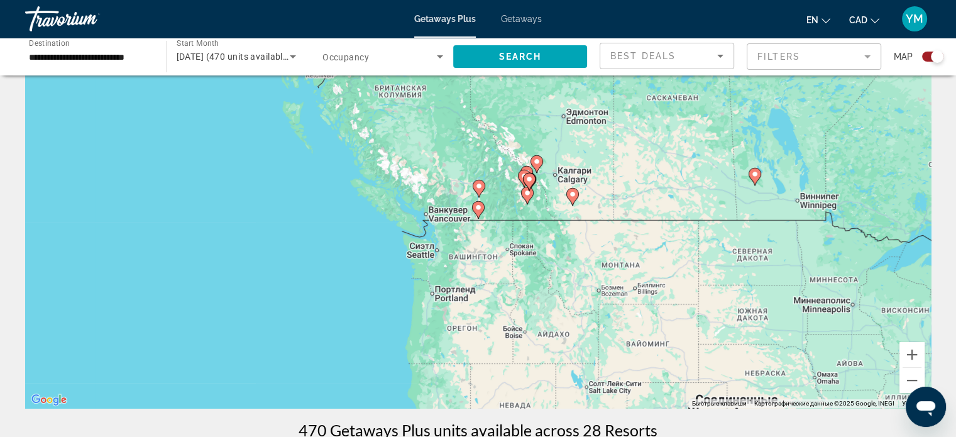
click at [478, 207] on image "Main content" at bounding box center [479, 208] width 8 height 8
type input "**********"
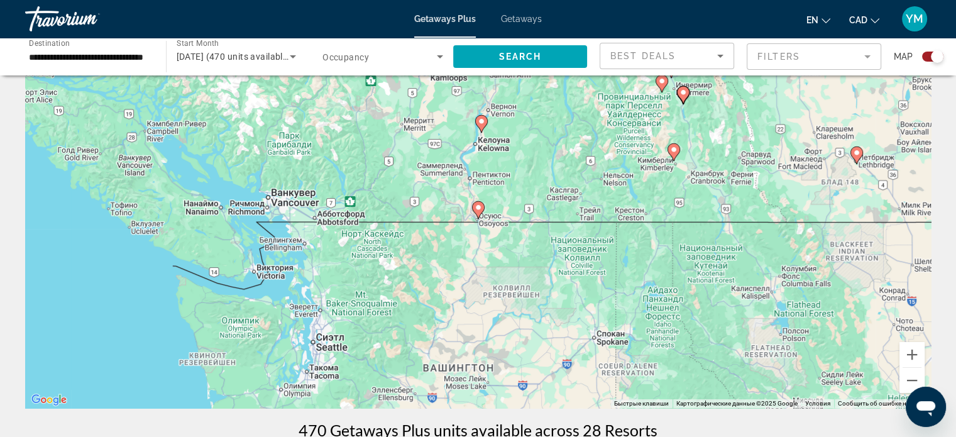
click at [478, 206] on image "Main content" at bounding box center [479, 208] width 8 height 8
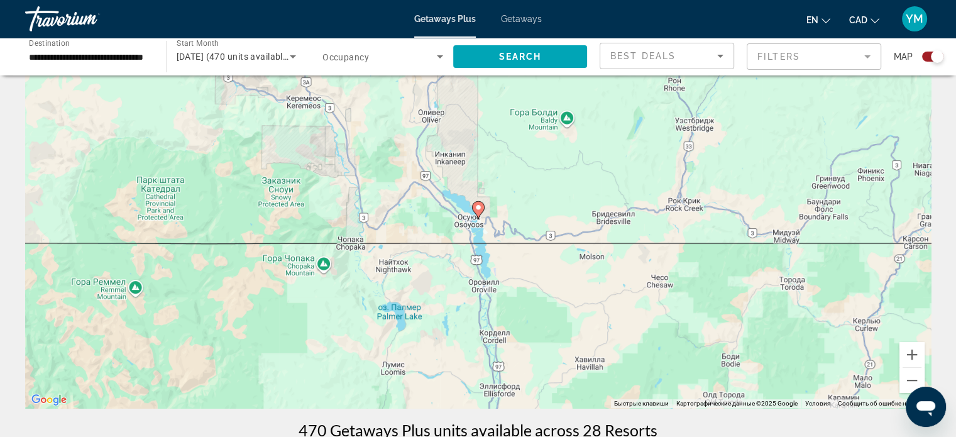
click at [478, 208] on image "Main content" at bounding box center [479, 208] width 8 height 8
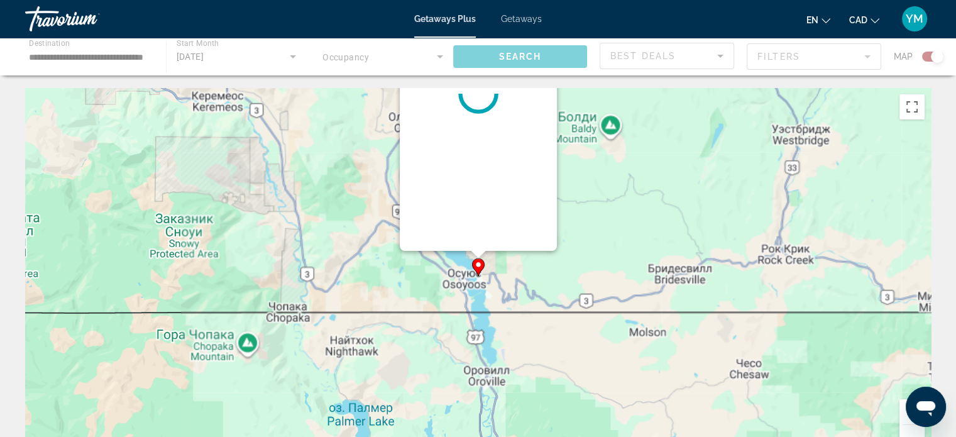
scroll to position [0, 0]
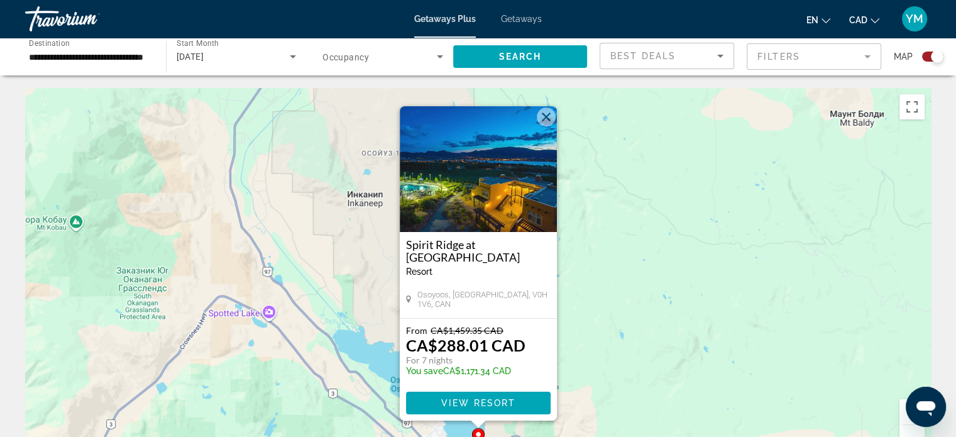
click at [478, 209] on img "Main content" at bounding box center [478, 169] width 157 height 126
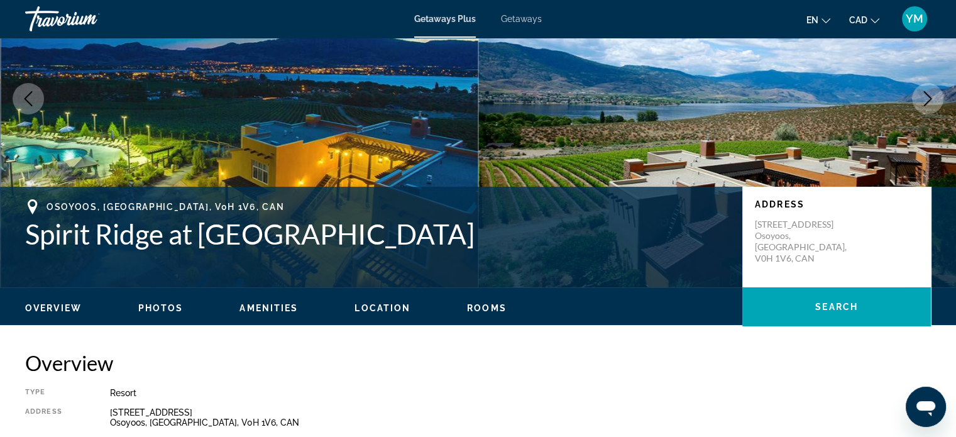
scroll to position [152, 0]
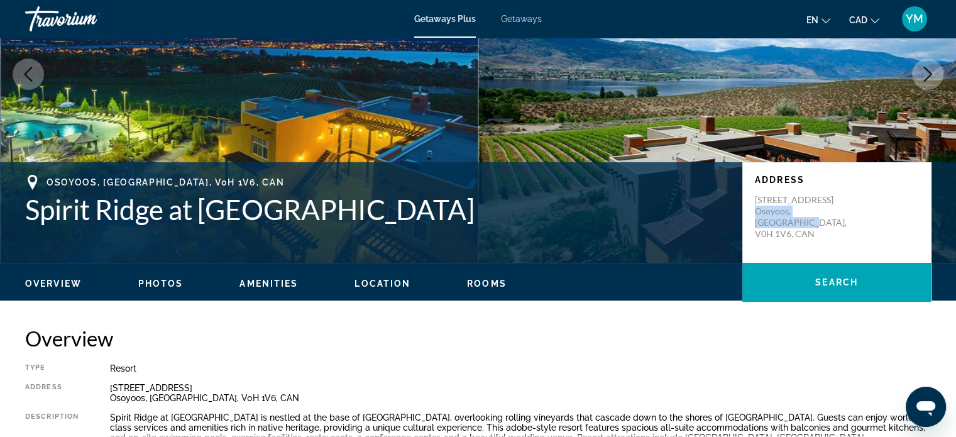
drag, startPoint x: 754, startPoint y: 223, endPoint x: 856, endPoint y: 218, distance: 101.4
click at [856, 218] on div "[STREET_ADDRESS]" at bounding box center [836, 216] width 163 height 45
copy p "Osoyoos, [GEOGRAPHIC_DATA], V0H 1V6,"
click at [931, 70] on icon "Next image" at bounding box center [927, 74] width 15 height 15
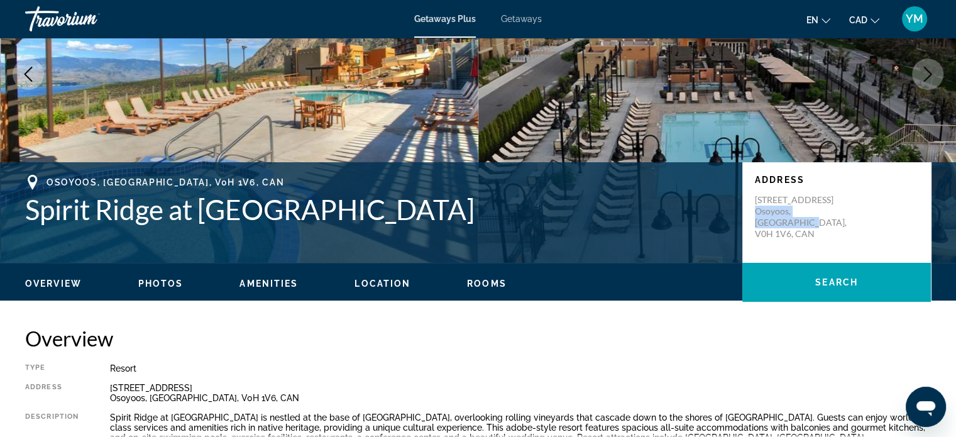
click at [931, 70] on icon "Next image" at bounding box center [927, 74] width 15 height 15
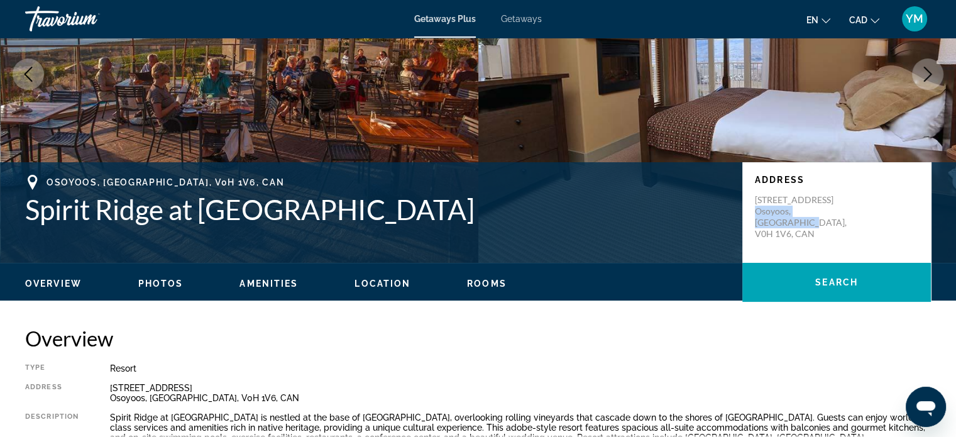
click at [931, 70] on icon "Next image" at bounding box center [927, 74] width 15 height 15
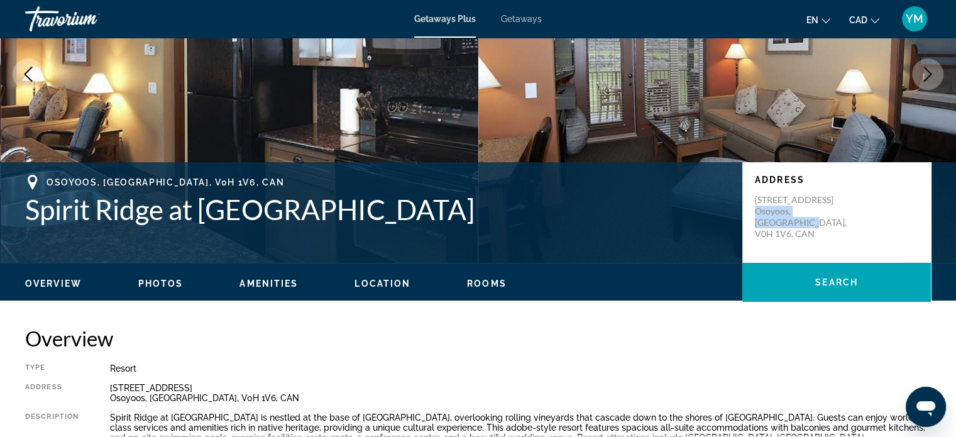
click at [931, 70] on icon "Next image" at bounding box center [927, 74] width 15 height 15
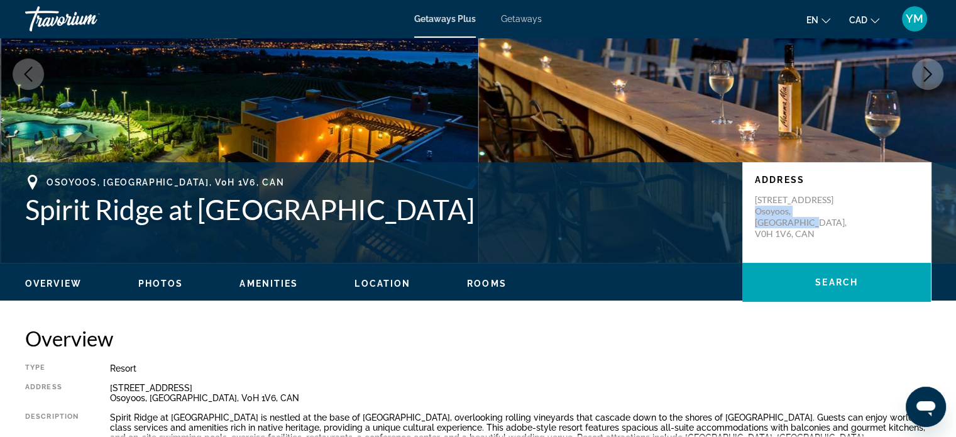
click at [931, 70] on icon "Next image" at bounding box center [927, 74] width 15 height 15
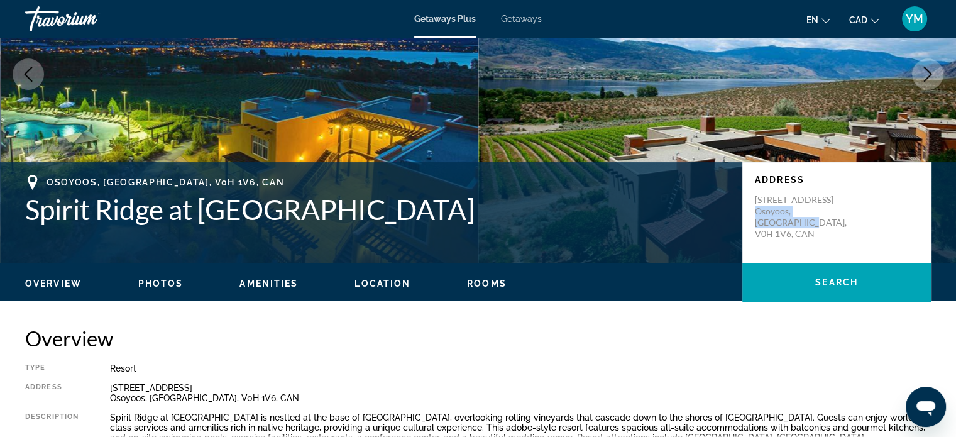
click at [920, 77] on icon "Next image" at bounding box center [927, 74] width 15 height 15
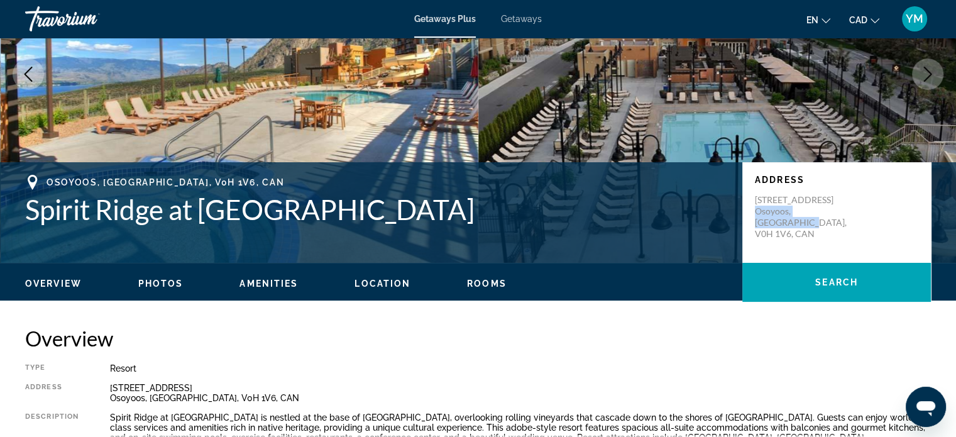
click at [921, 77] on icon "Next image" at bounding box center [927, 74] width 15 height 15
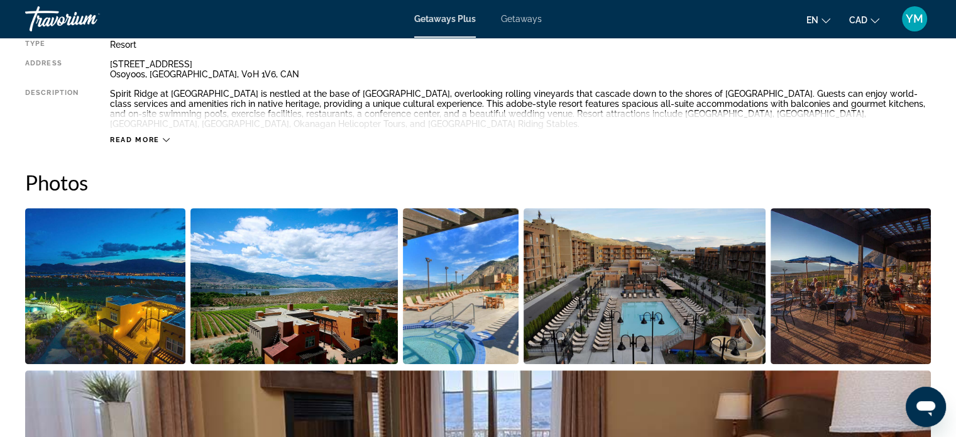
scroll to position [489, 0]
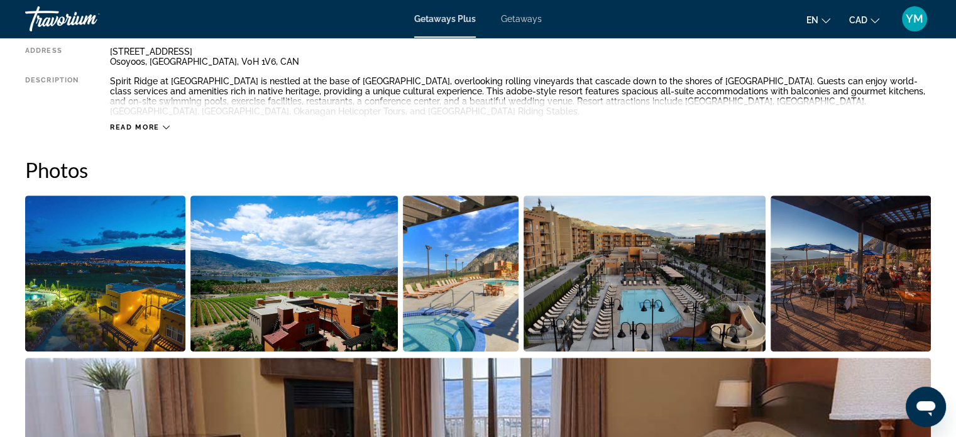
click at [163, 130] on icon "Main content" at bounding box center [166, 127] width 7 height 7
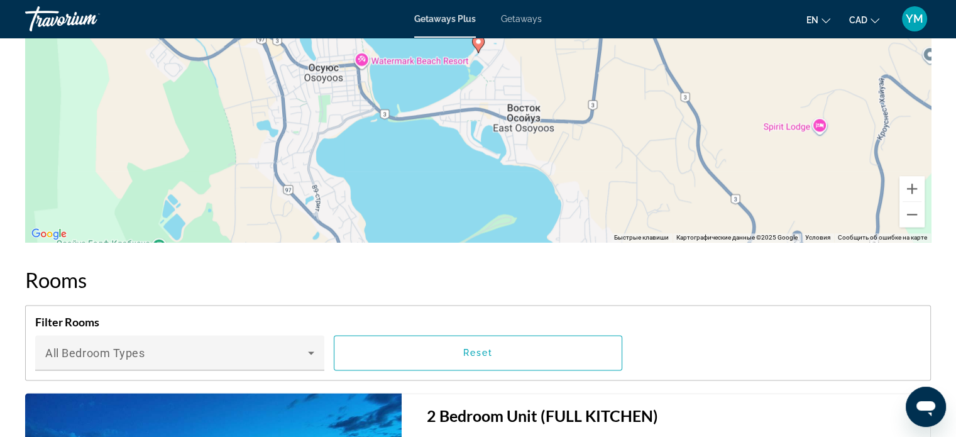
scroll to position [1692, 0]
